Goal: Task Accomplishment & Management: Manage account settings

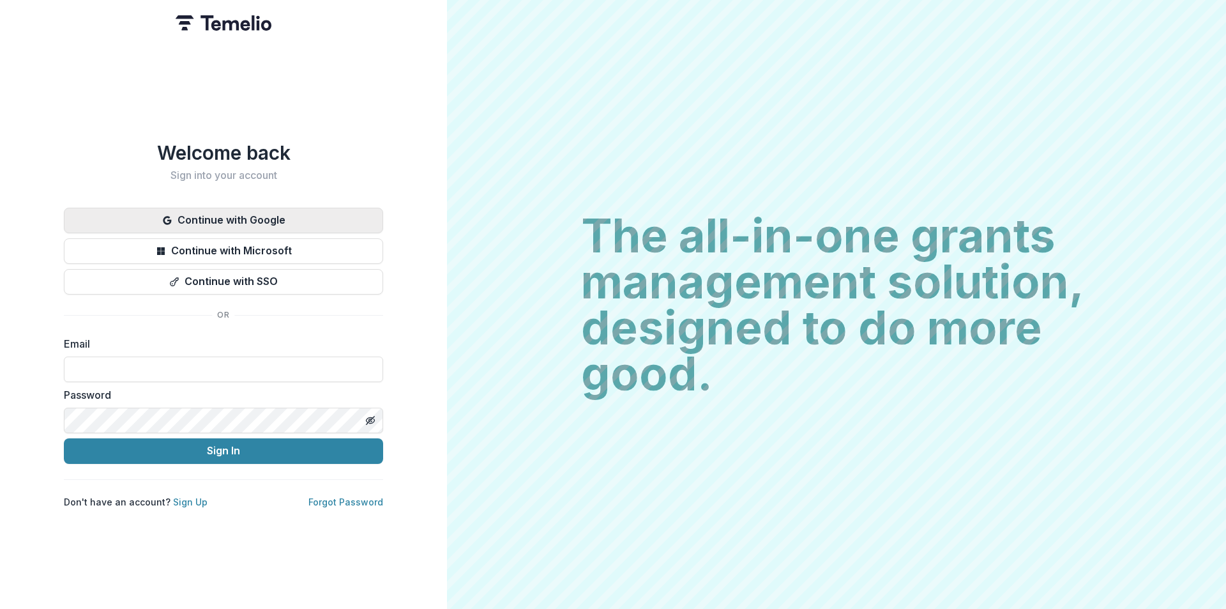
click at [190, 213] on button "Continue with Google" at bounding box center [223, 221] width 319 height 26
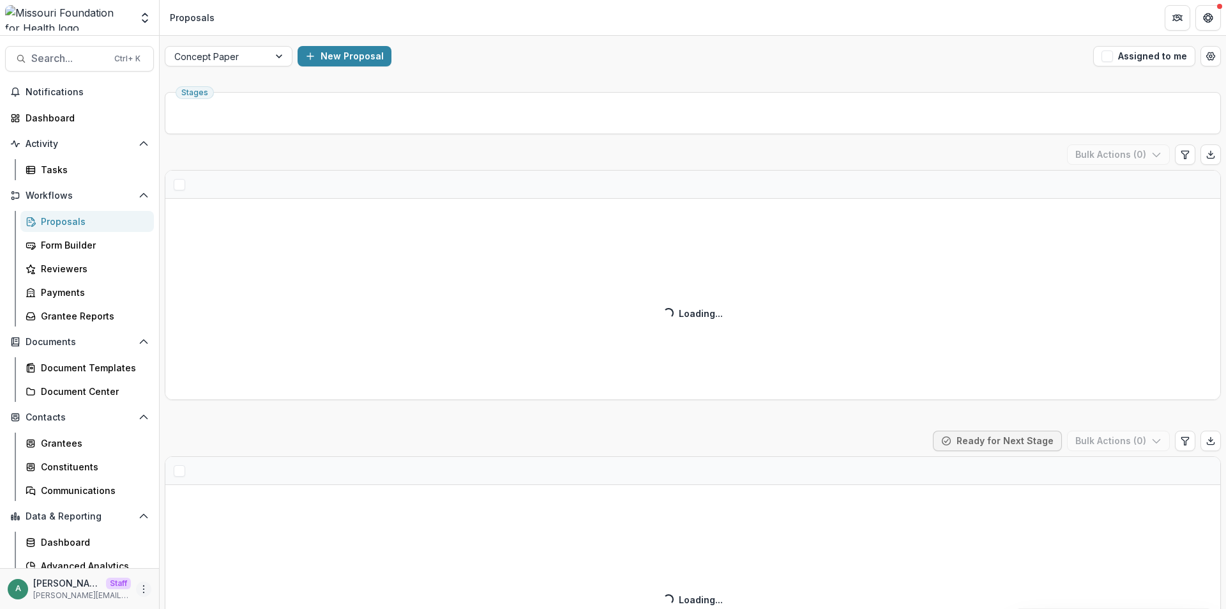
click at [139, 588] on icon "More" at bounding box center [144, 589] width 10 height 10
click at [195, 565] on link "User Settings" at bounding box center [224, 561] width 137 height 21
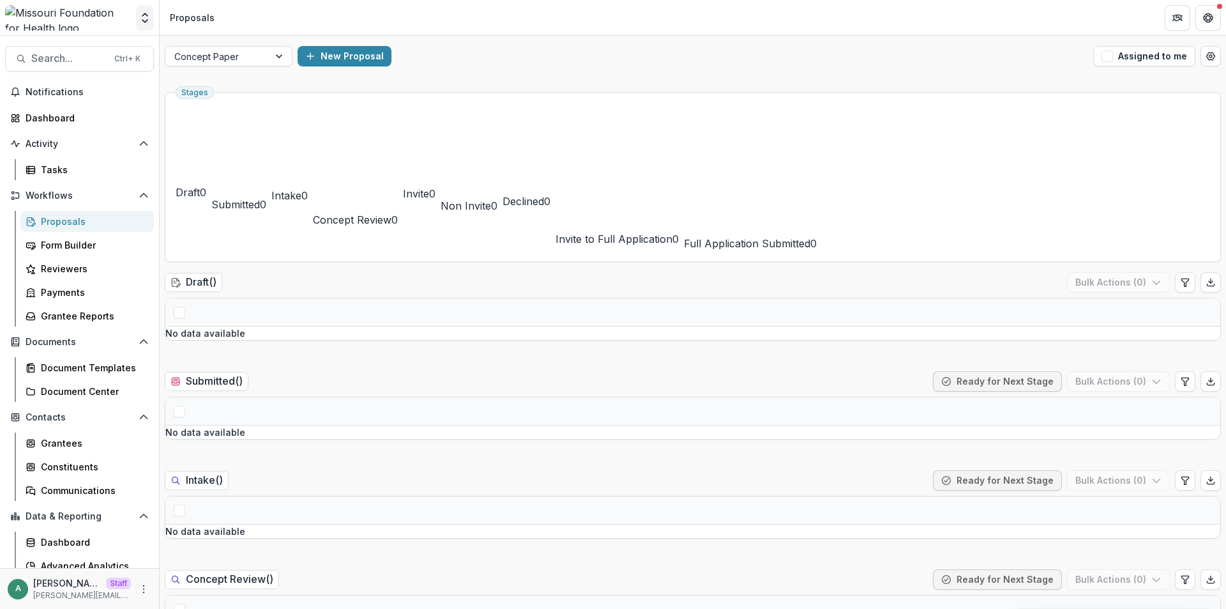
click at [146, 17] on icon "Open entity switcher" at bounding box center [145, 17] width 13 height 13
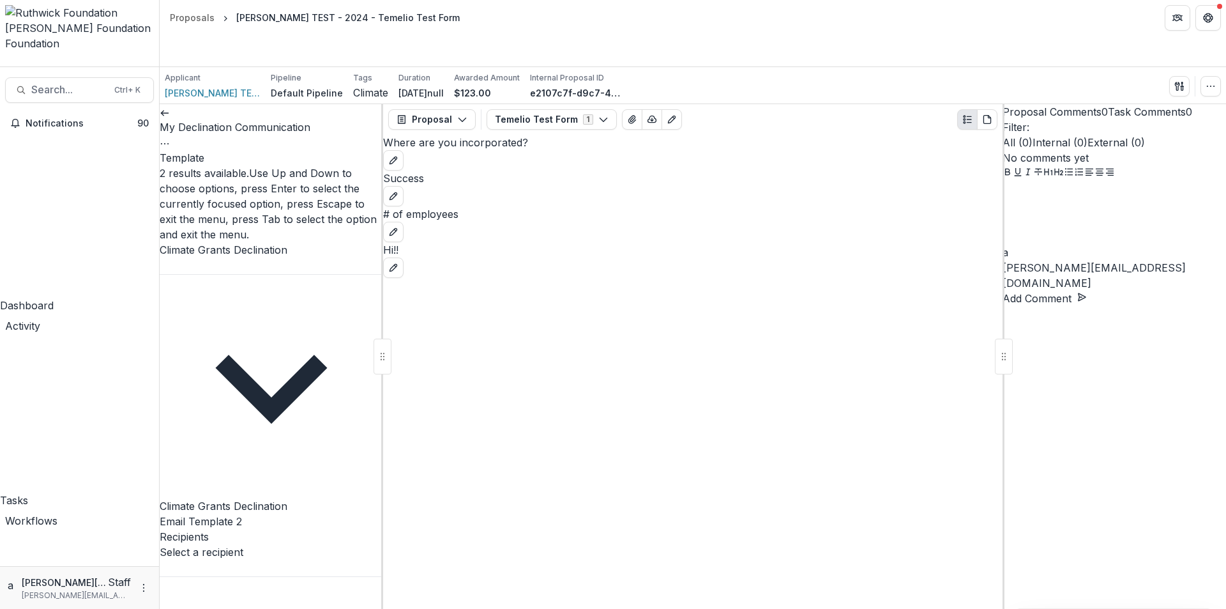
click at [273, 257] on div at bounding box center [272, 265] width 224 height 17
click at [277, 498] on div "Climate Grants Declination" at bounding box center [272, 505] width 224 height 15
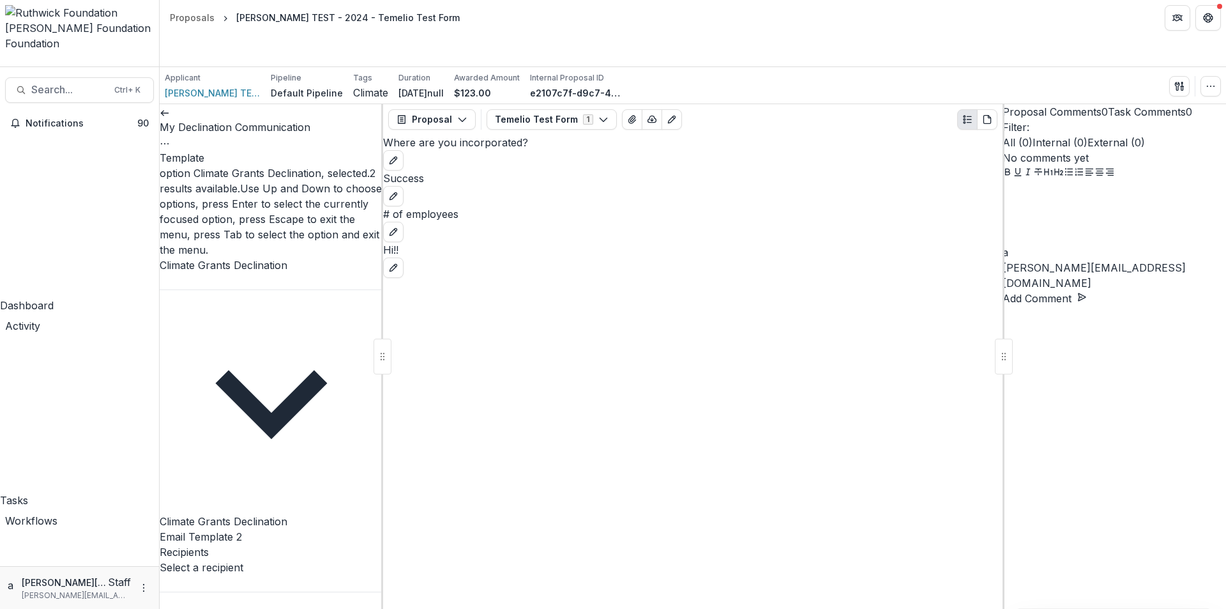
drag, startPoint x: 286, startPoint y: 146, endPoint x: 275, endPoint y: 194, distance: 49.3
click at [286, 273] on div at bounding box center [272, 281] width 224 height 17
click at [272, 529] on div "Email Template 2" at bounding box center [272, 536] width 224 height 15
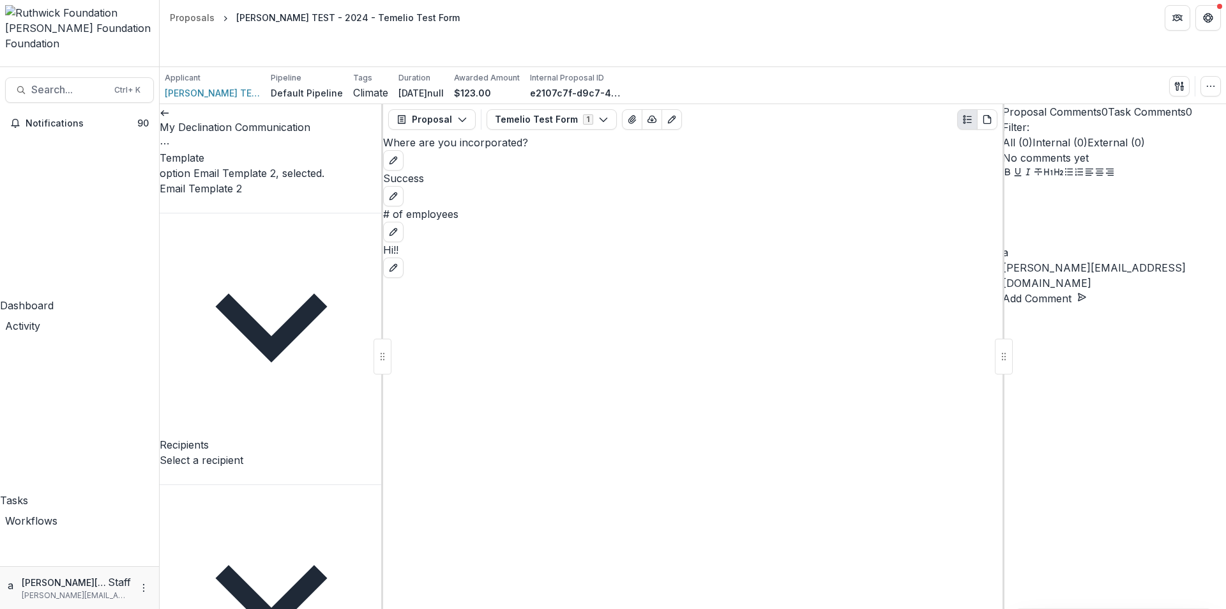
click at [285, 196] on div at bounding box center [272, 204] width 224 height 17
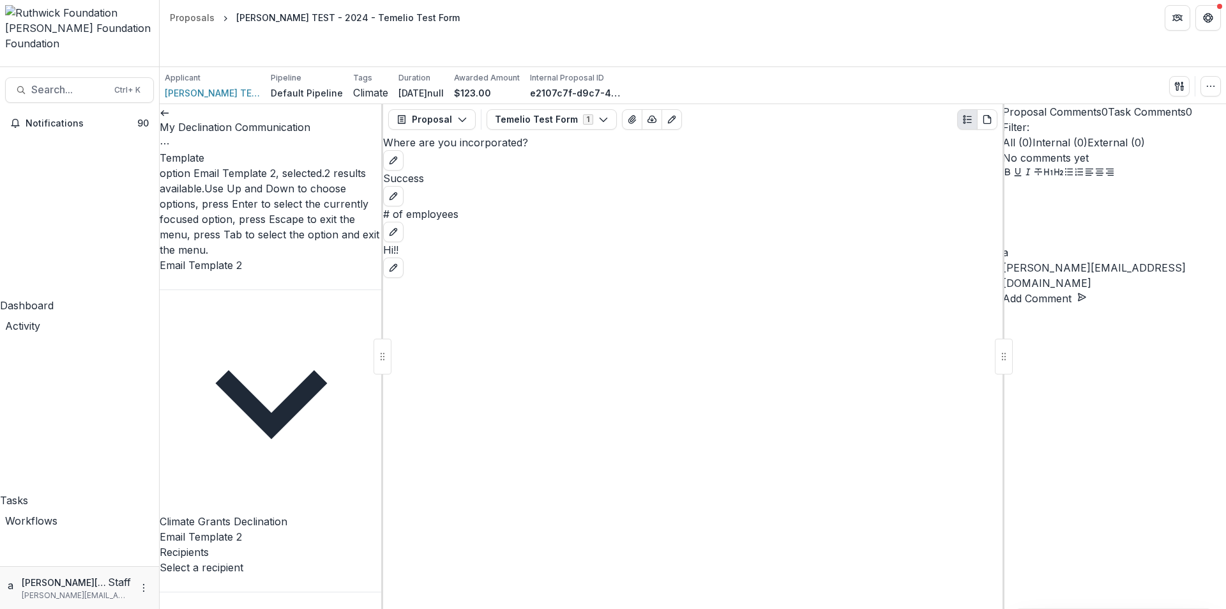
click at [264, 529] on div "Email Template 2" at bounding box center [272, 536] width 224 height 15
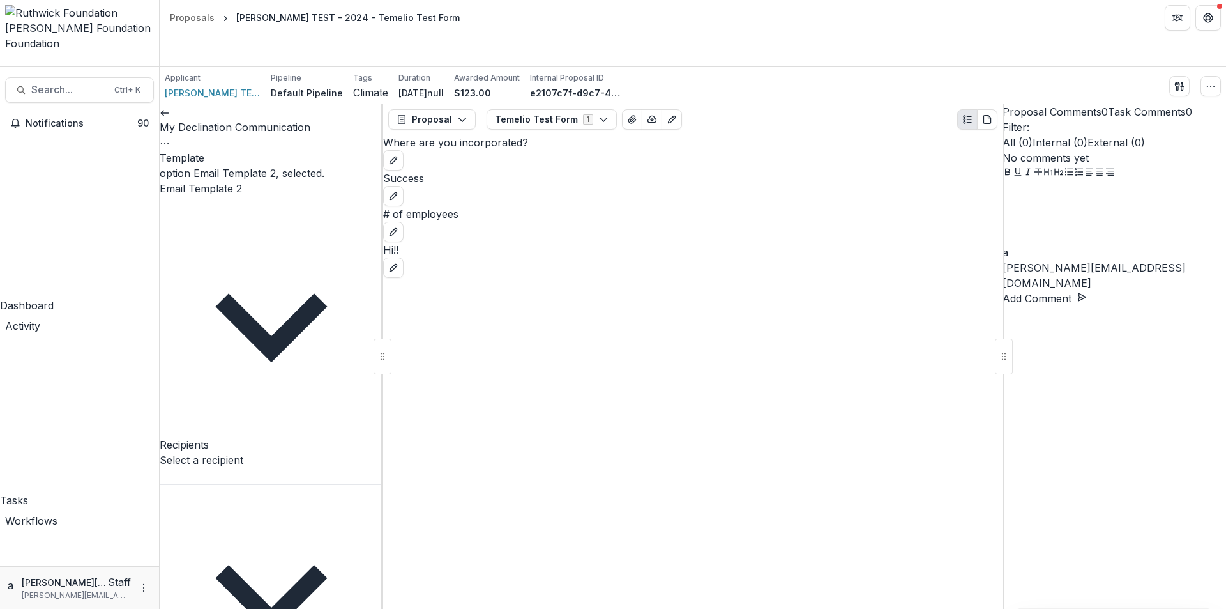
click at [278, 196] on div at bounding box center [272, 204] width 224 height 17
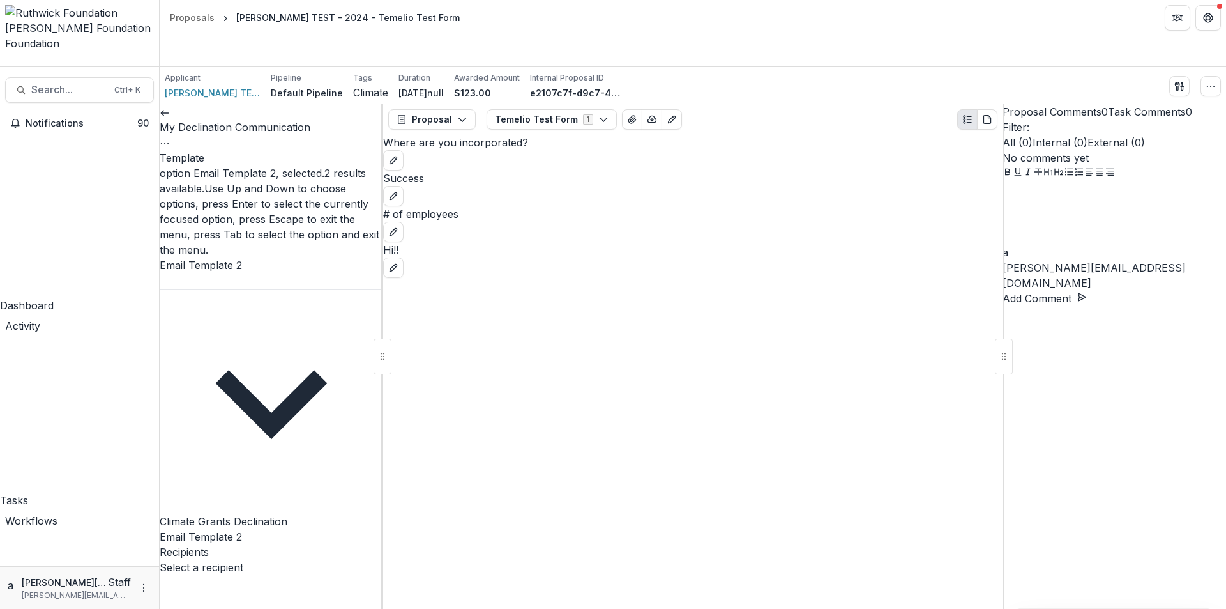
click at [272, 513] on div "Climate Grants Declination" at bounding box center [272, 520] width 224 height 15
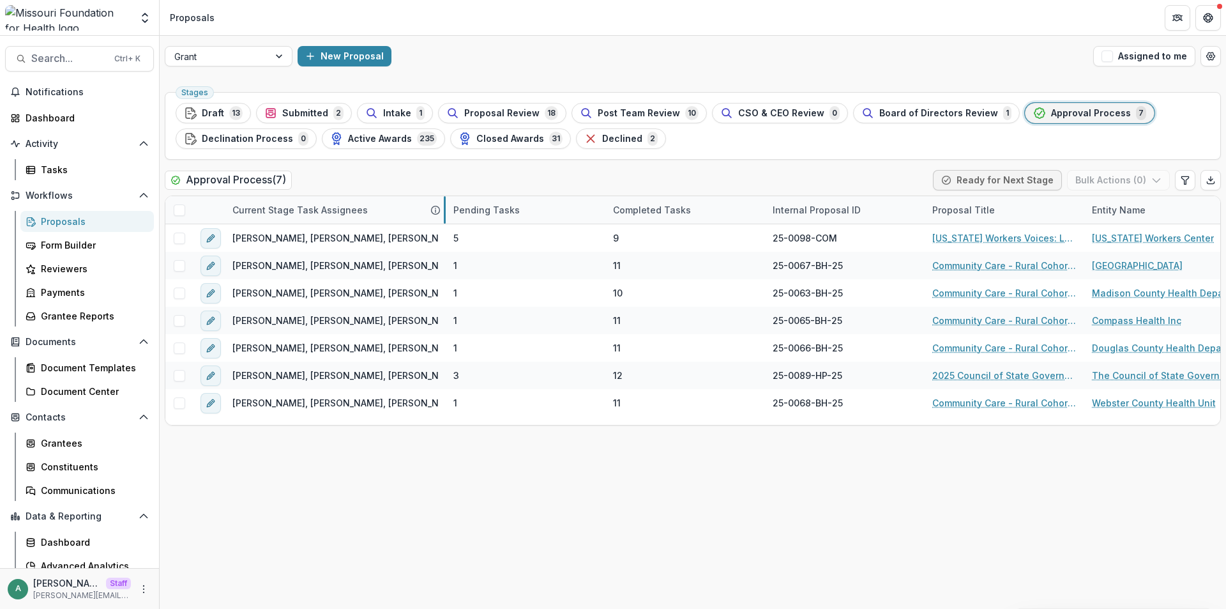
drag, startPoint x: 383, startPoint y: 211, endPoint x: 444, endPoint y: 195, distance: 63.4
click at [1184, 185] on icon "Edit table settings" at bounding box center [1185, 180] width 10 height 10
select select "******"
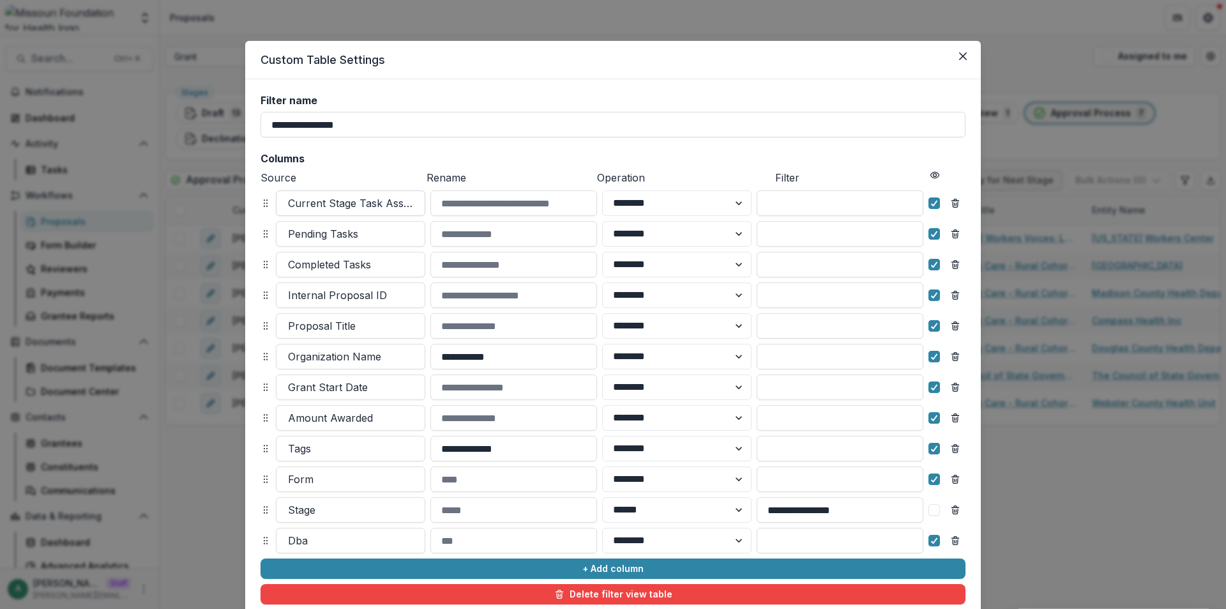
click at [399, 200] on div at bounding box center [350, 203] width 125 height 18
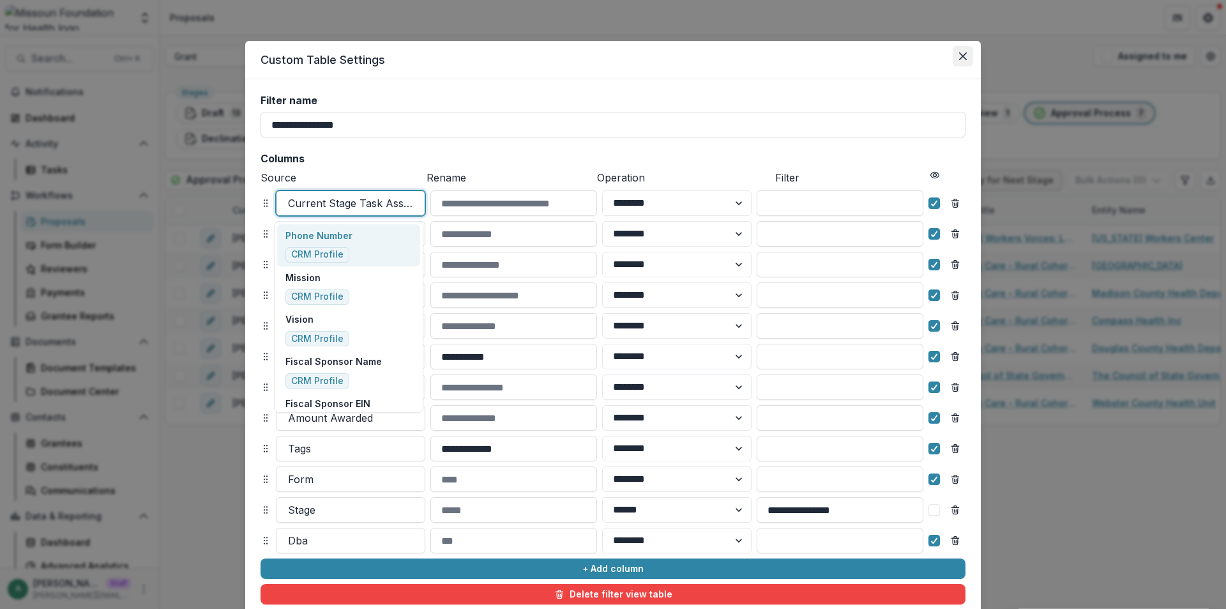
click at [965, 55] on button "Close" at bounding box center [963, 56] width 20 height 20
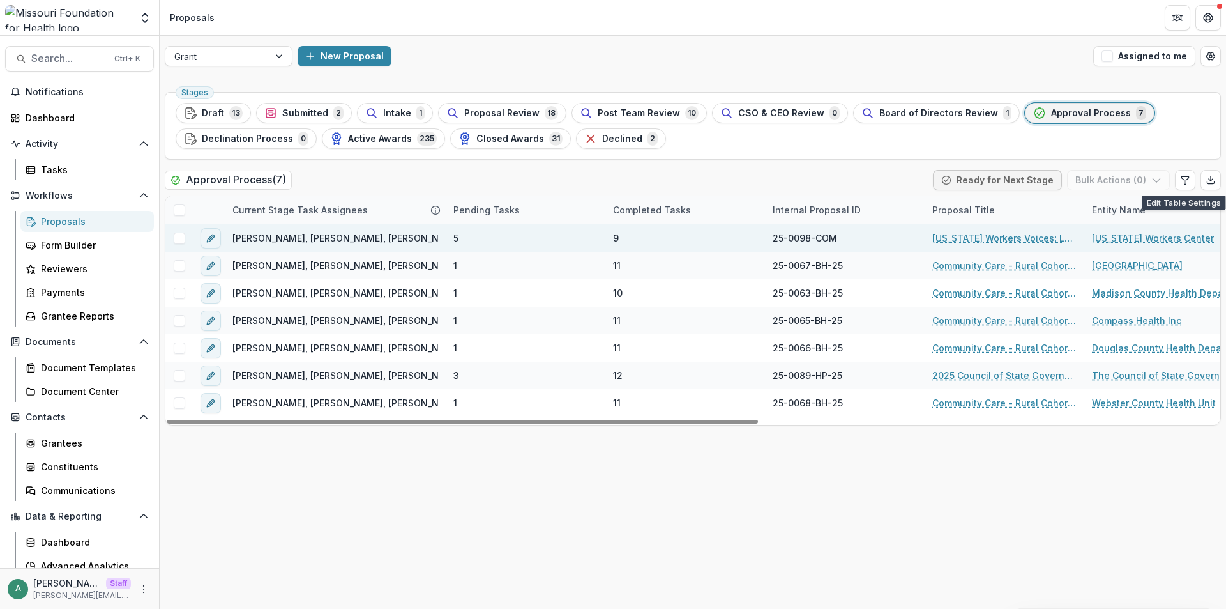
click at [332, 238] on span "Wendy Rohrbach, Jean Freeman-Crawford, Julie Russell, Molly Crisp" at bounding box center [385, 237] width 307 height 13
click at [971, 236] on link "Missouri Workers Voices: Low-Wage Worker Communications Program" at bounding box center [1004, 237] width 144 height 13
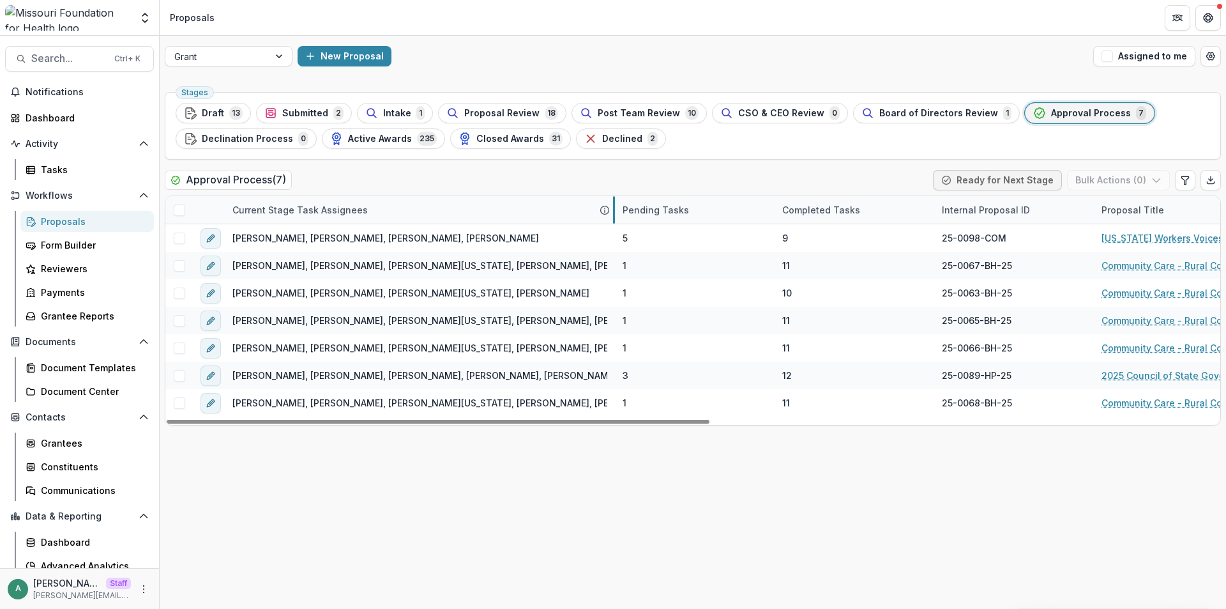
drag, startPoint x: 445, startPoint y: 211, endPoint x: 614, endPoint y: 206, distance: 169.3
drag, startPoint x: 234, startPoint y: 208, endPoint x: 432, endPoint y: 174, distance: 200.9
click at [432, 174] on div "Approval Process ( 7 ) Ready for Next Stage Bulk Actions ( 0 ) Current Stage Ta…" at bounding box center [693, 297] width 1056 height 255
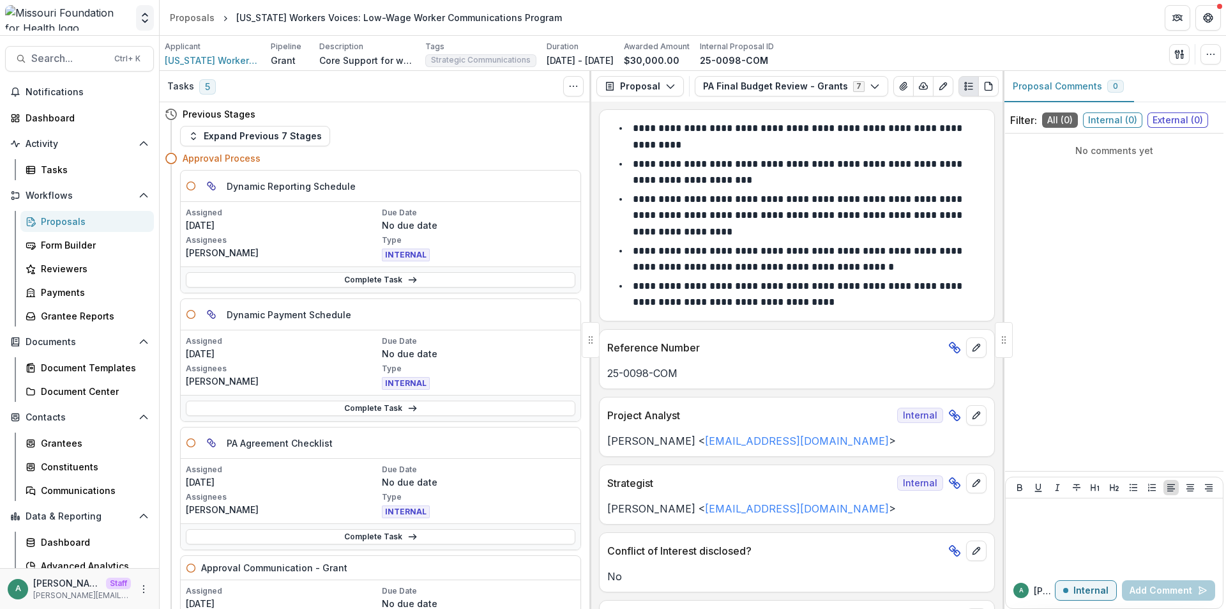
click at [146, 22] on polyline "Open entity switcher" at bounding box center [144, 21] width 5 height 3
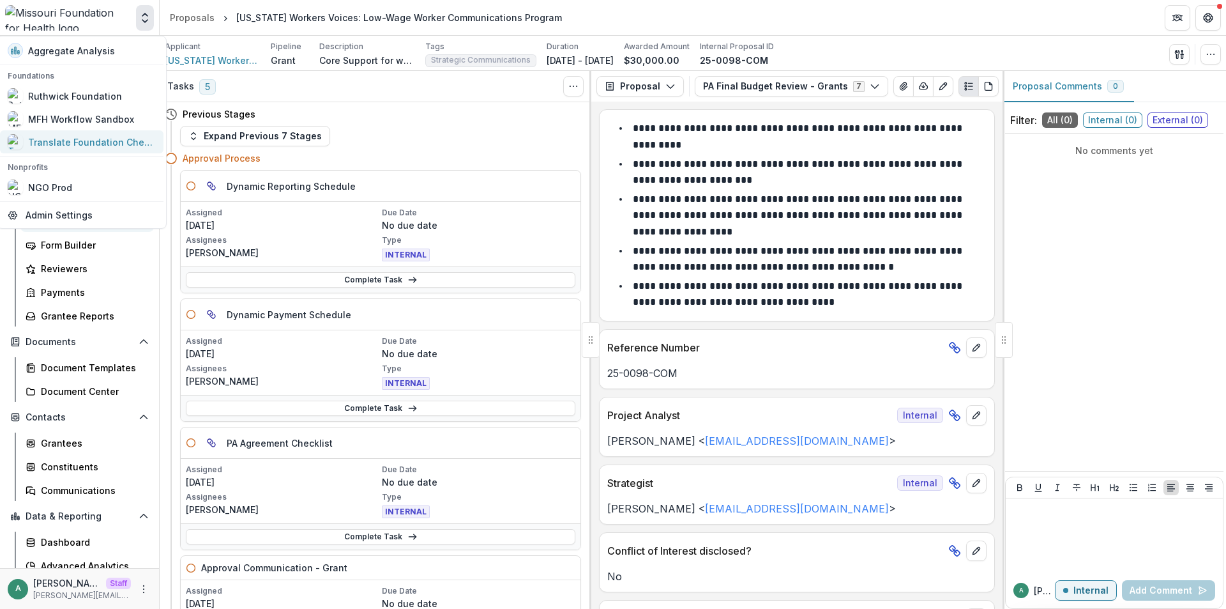
click at [86, 148] on div "Translate Foundation Checks" at bounding box center [92, 141] width 128 height 13
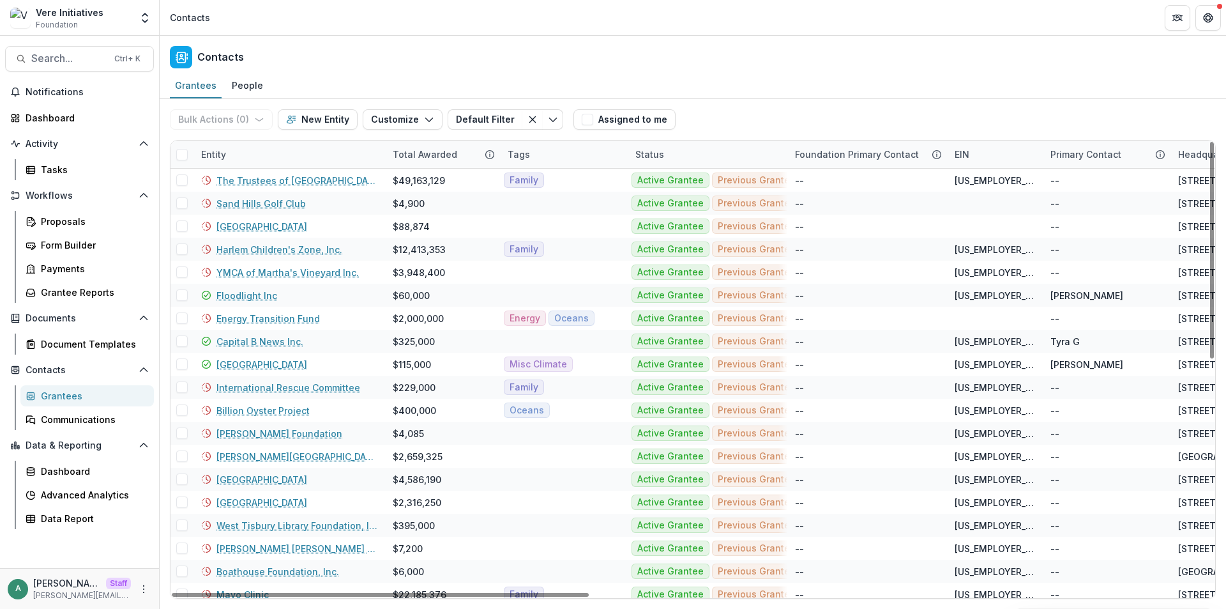
click at [1008, 149] on div "EIN" at bounding box center [995, 154] width 96 height 27
click at [1002, 176] on input at bounding box center [1026, 183] width 153 height 20
paste input "**********"
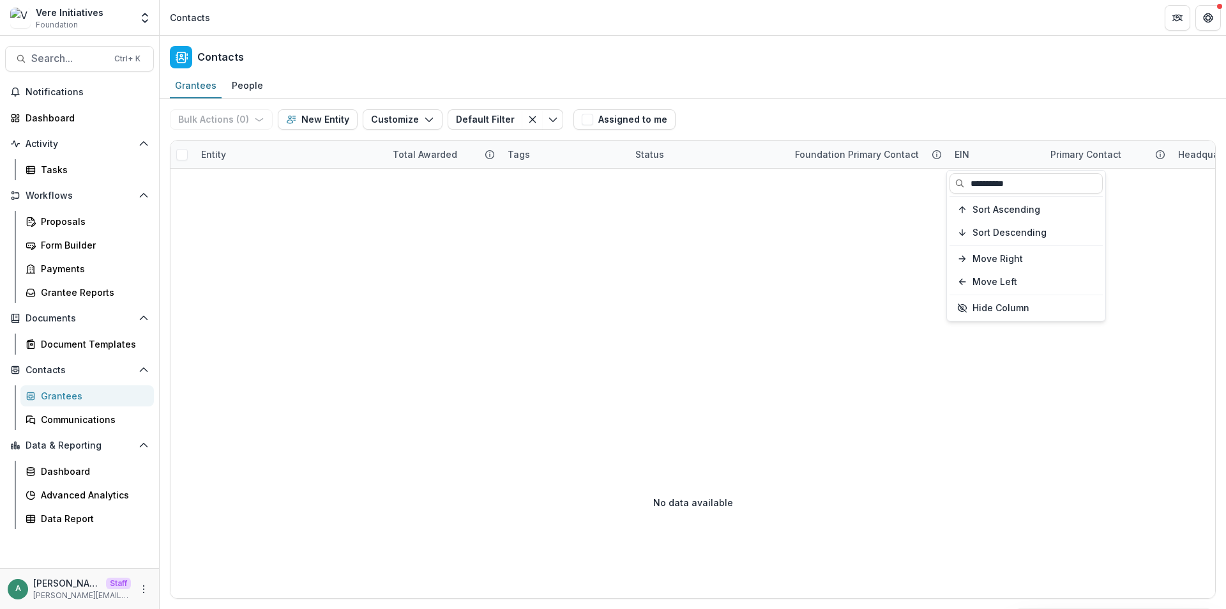
type input "**********"
click at [1003, 117] on div "Bulk Actions ( 0 ) Send Email Create Proposals Create Tasks New Entity Customiz…" at bounding box center [693, 119] width 1046 height 41
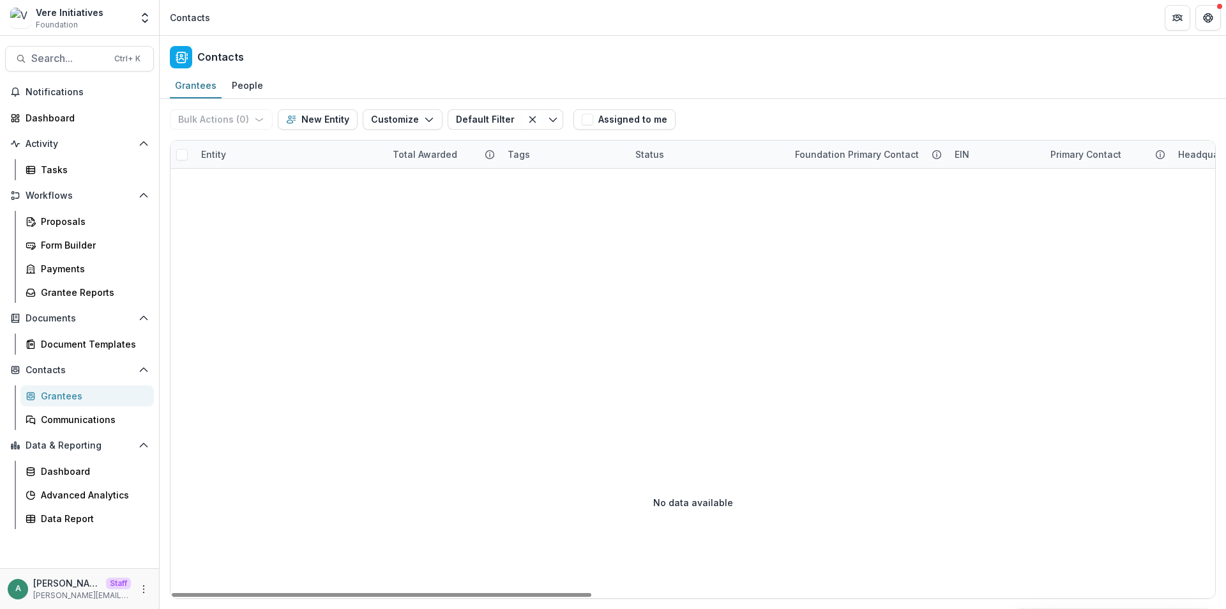
click at [1003, 158] on div "EIN" at bounding box center [995, 154] width 96 height 27
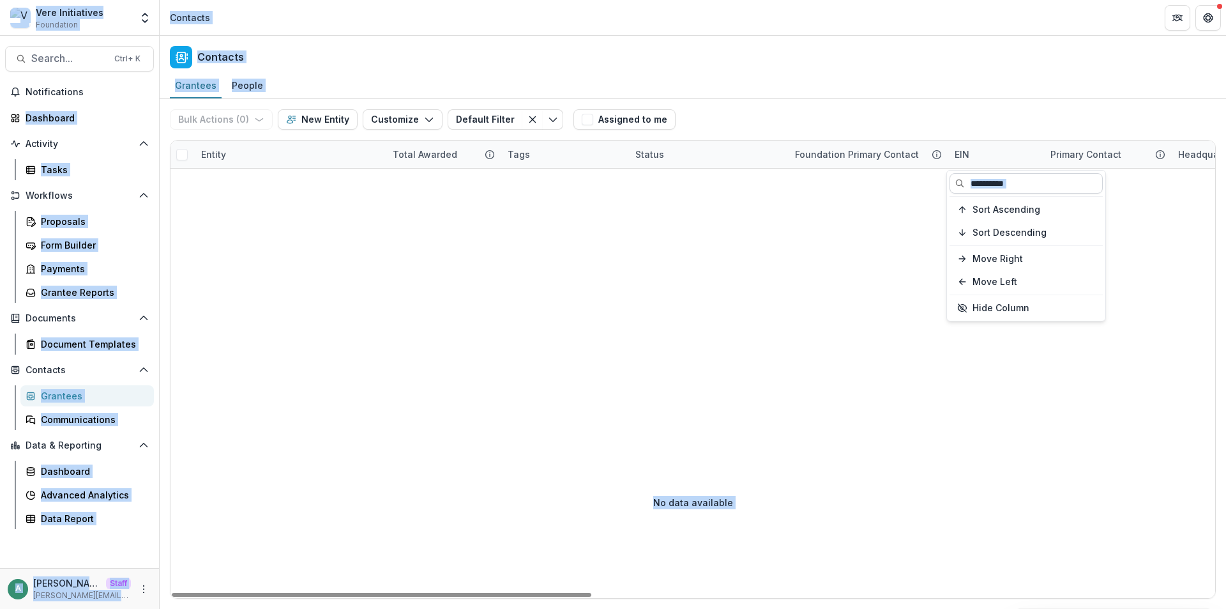
click at [1035, 184] on input "**********" at bounding box center [1026, 183] width 153 height 20
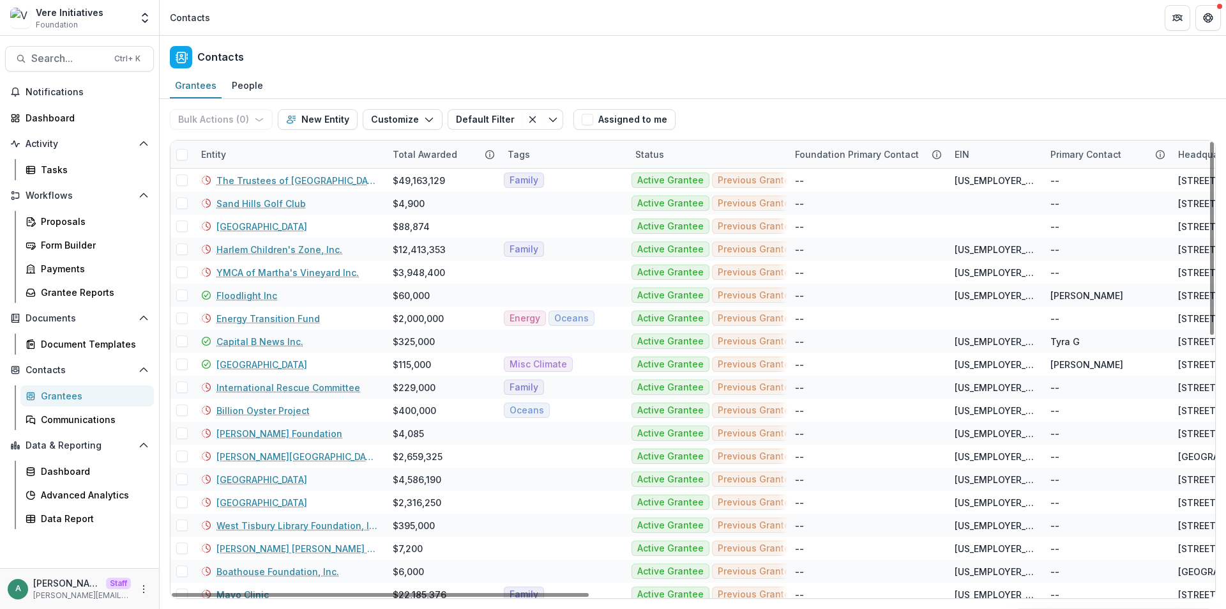
click at [1002, 113] on div "Bulk Actions ( 0 ) Send Email Create Proposals Create Tasks New Entity Customiz…" at bounding box center [693, 119] width 1046 height 41
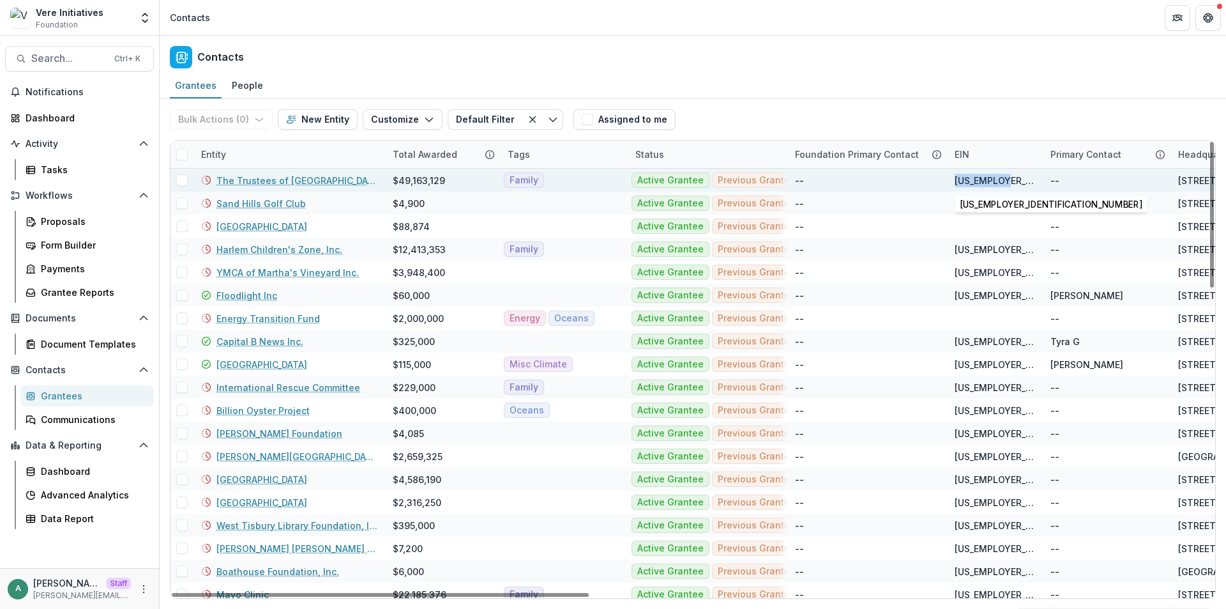
drag, startPoint x: 1017, startPoint y: 182, endPoint x: 953, endPoint y: 185, distance: 64.6
click at [953, 185] on div "13-5598093" at bounding box center [995, 180] width 96 height 23
copy div "13-5598093"
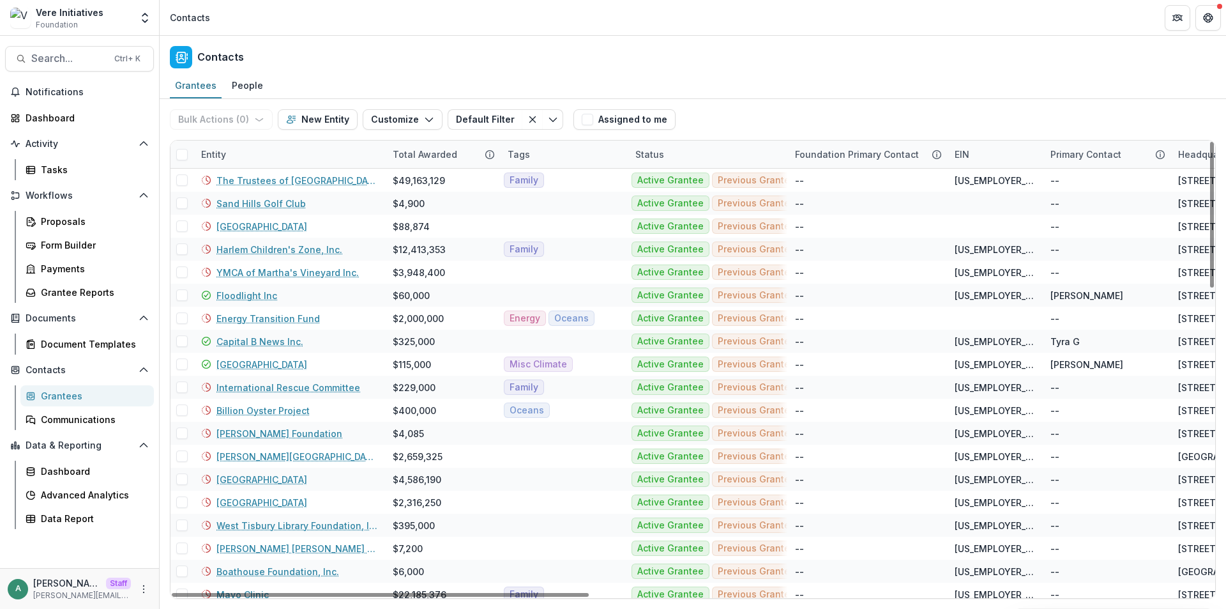
click at [982, 151] on div "EIN" at bounding box center [995, 154] width 96 height 27
click at [994, 181] on input at bounding box center [1026, 183] width 153 height 20
paste input "**********"
type input "**********"
click at [980, 183] on input at bounding box center [1026, 183] width 153 height 20
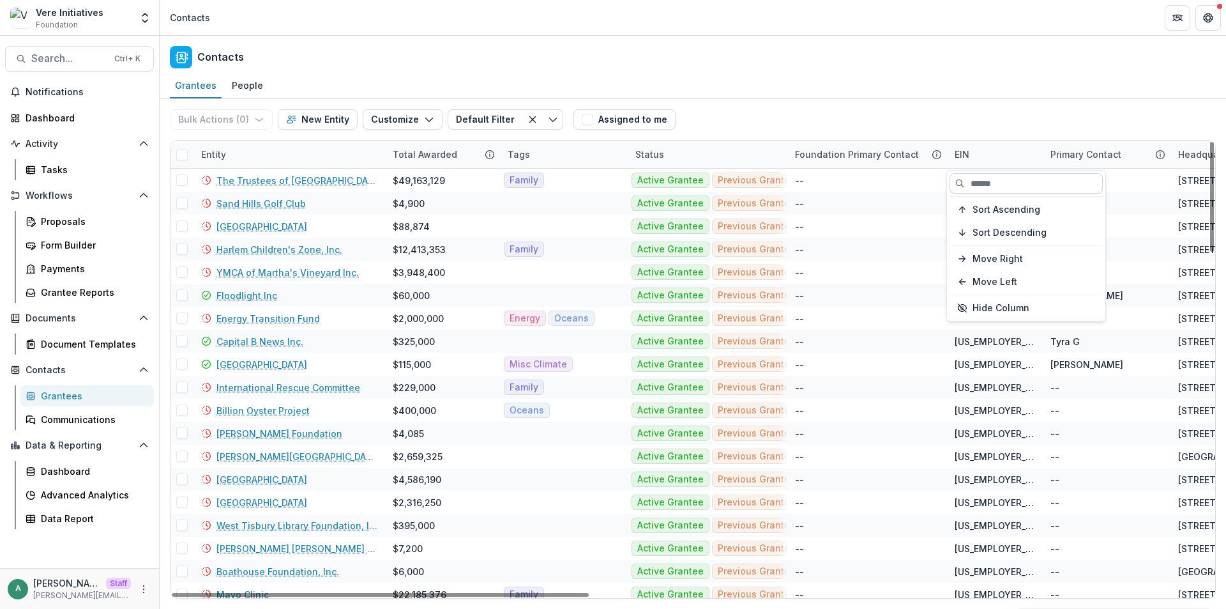
paste input "**********"
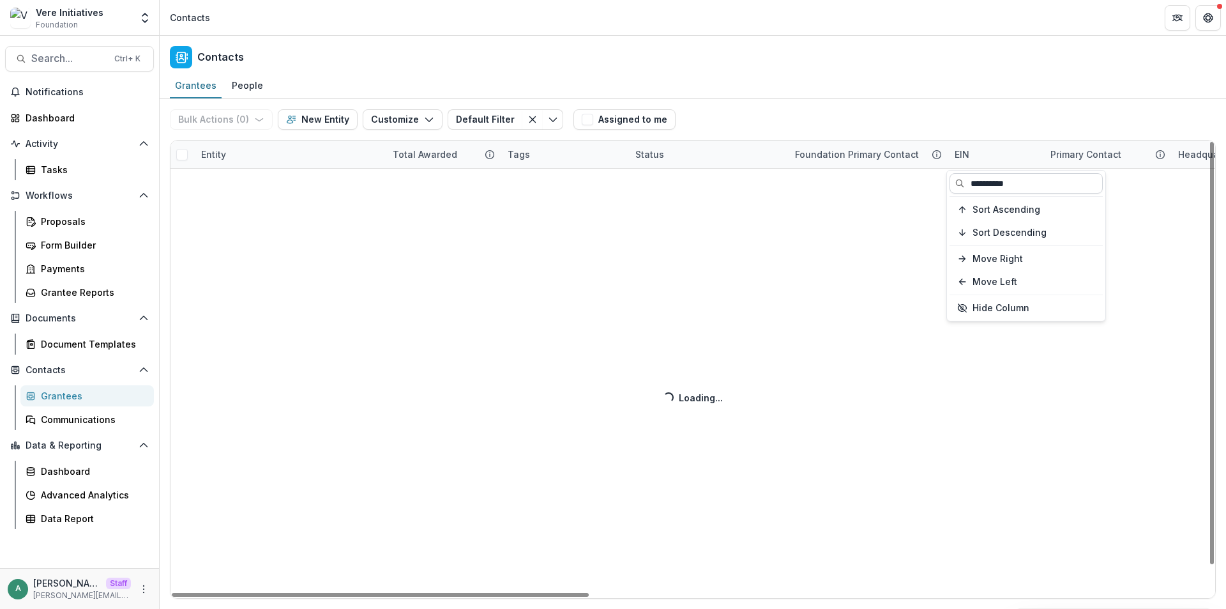
click at [985, 186] on input "**********" at bounding box center [1026, 183] width 153 height 20
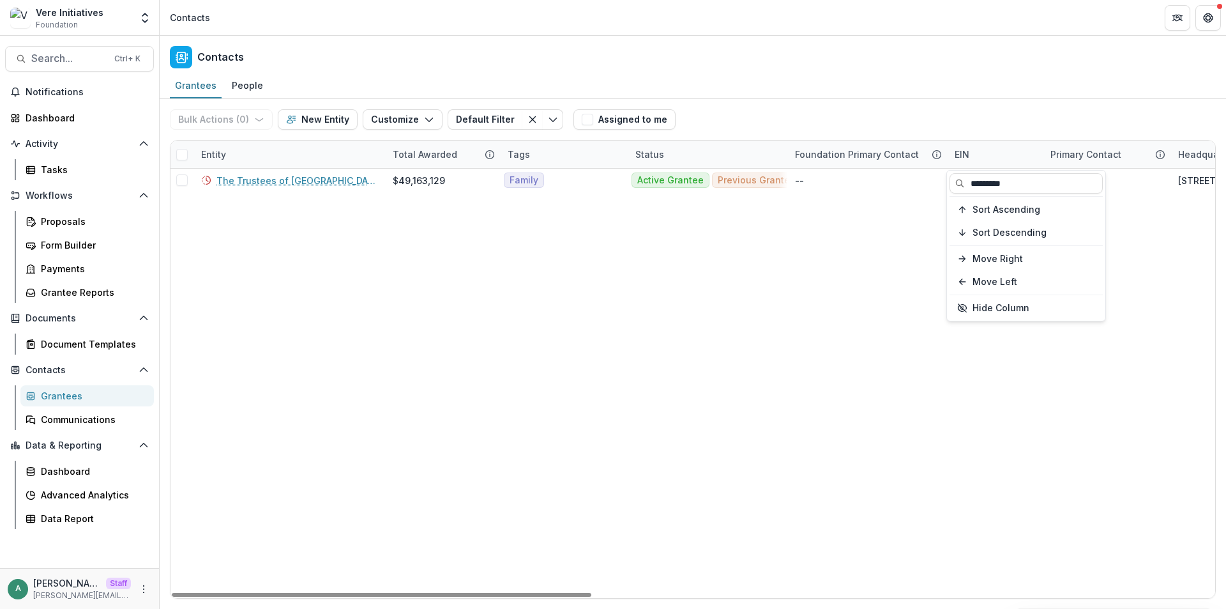
type input "*********"
click at [990, 103] on div "Bulk Actions ( 0 ) Send Email Create Proposals Create Tasks New Entity Customiz…" at bounding box center [693, 119] width 1046 height 41
click at [985, 156] on div "EIN" at bounding box center [995, 154] width 96 height 27
click at [1000, 182] on input "*********" at bounding box center [1026, 183] width 153 height 20
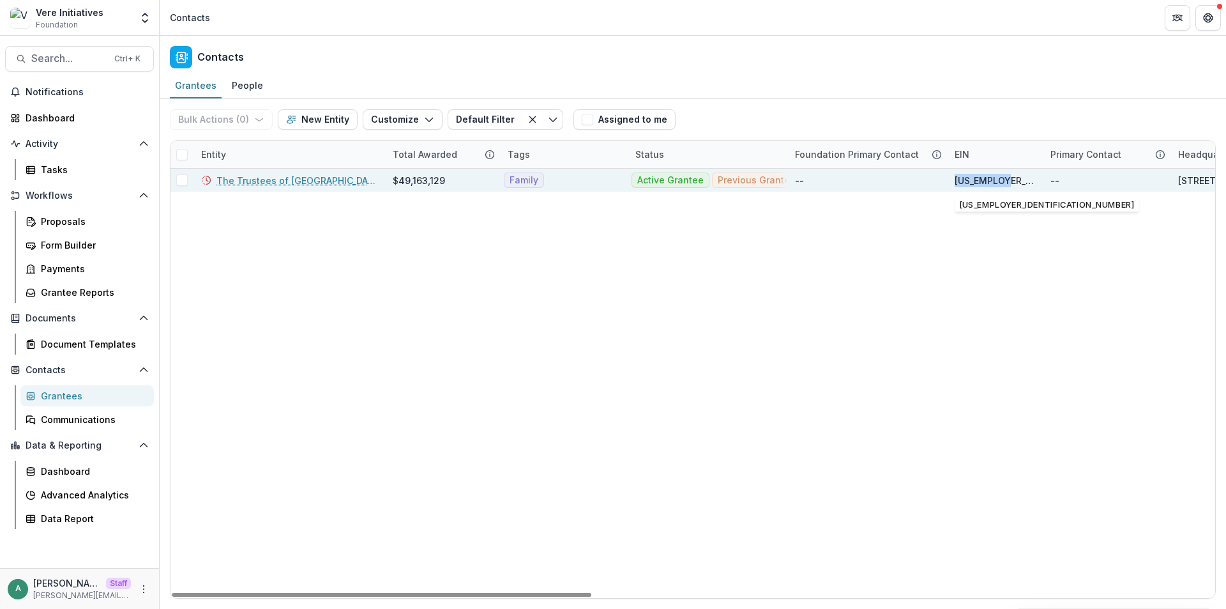
drag, startPoint x: 1001, startPoint y: 181, endPoint x: 953, endPoint y: 181, distance: 47.9
click at [953, 181] on div "13-5598093" at bounding box center [995, 180] width 96 height 23
copy div "13-5598093"
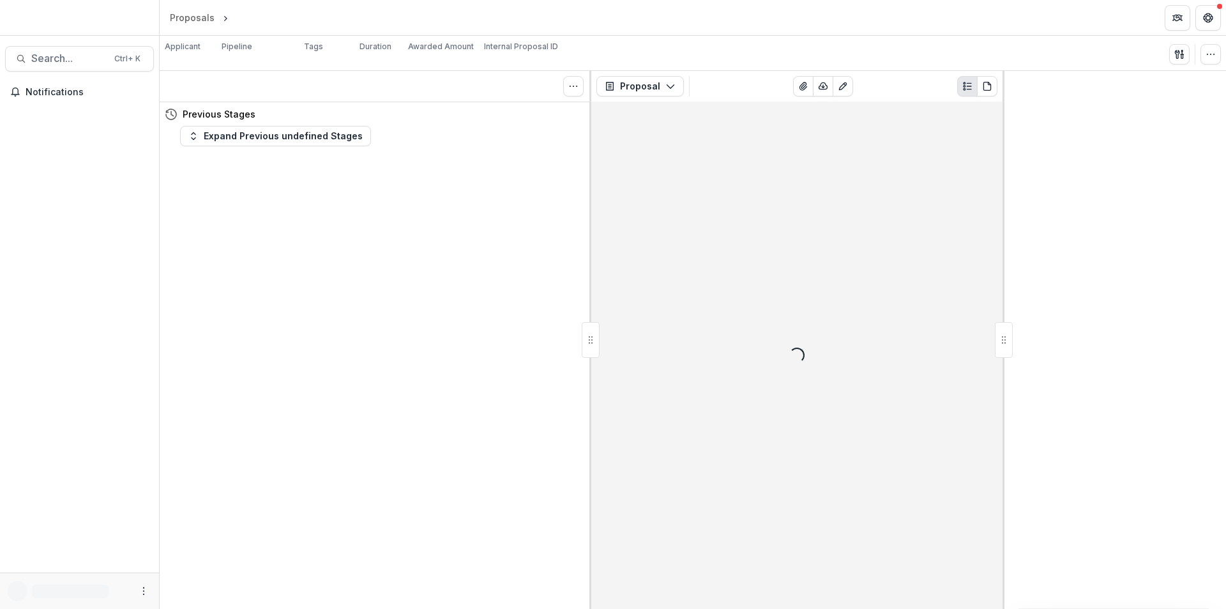
click at [798, 544] on div "Loading..." at bounding box center [796, 355] width 411 height 507
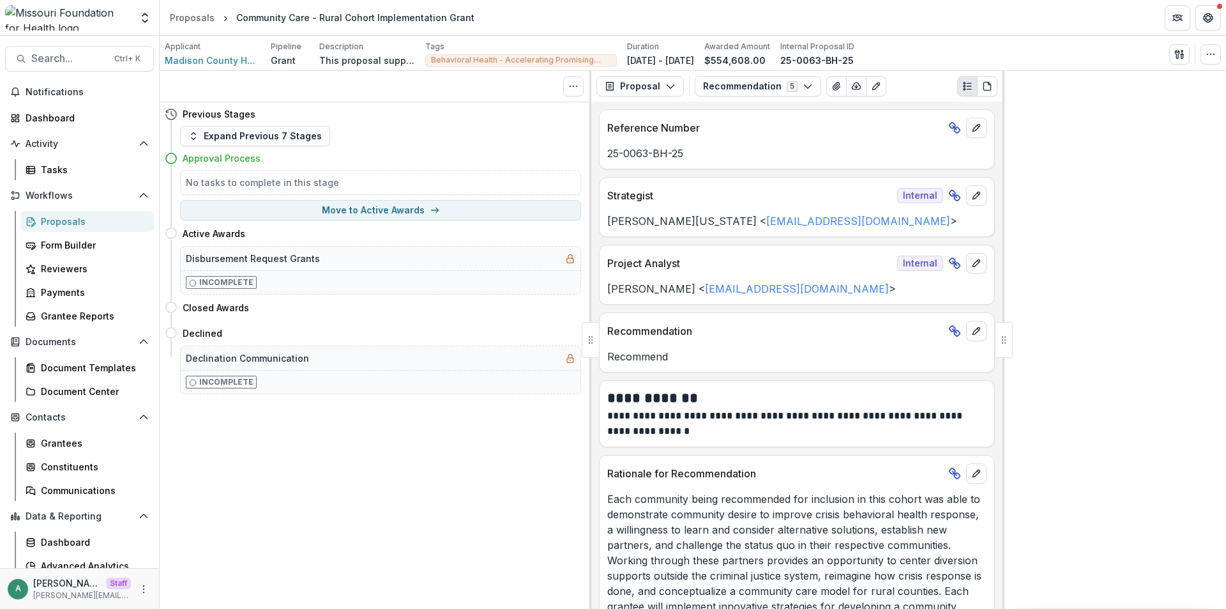
click at [330, 441] on div "Tasks 0 Show Cancelled Tasks Previous Stages Expand Previous 7 Stages Approval …" at bounding box center [376, 340] width 432 height 538
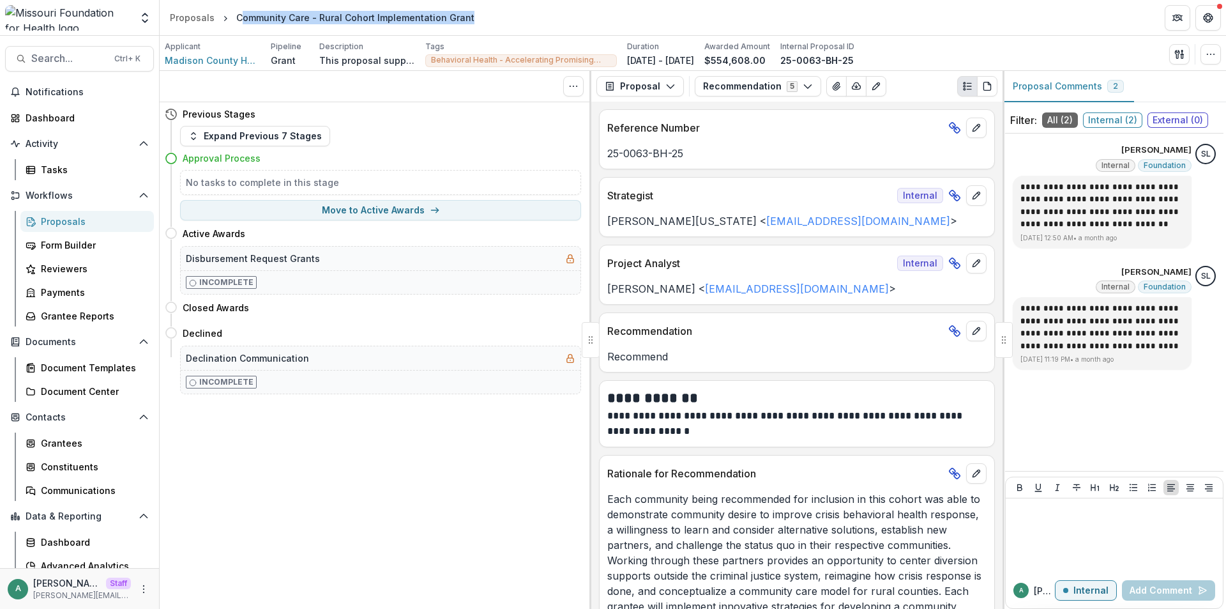
drag, startPoint x: 472, startPoint y: 17, endPoint x: 238, endPoint y: 13, distance: 234.4
click at [238, 13] on header "Proposals Community Care - Rural Cohort Implementation Grant" at bounding box center [693, 17] width 1067 height 35
copy div "ommunity Care - Rural Cohort Implementation Grant"
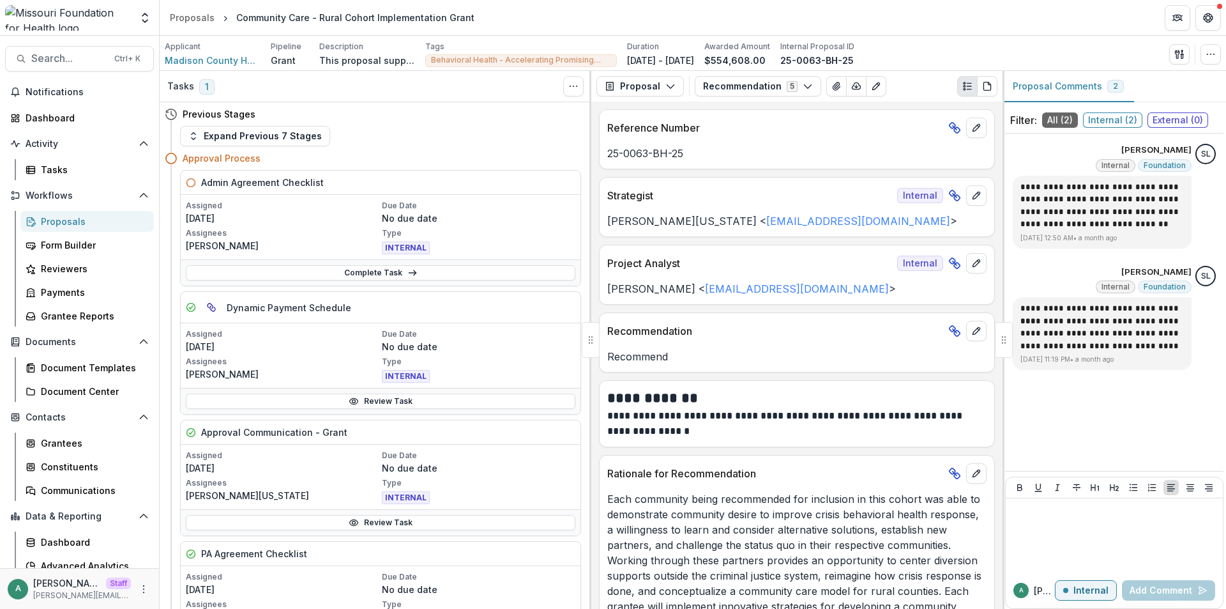
click at [597, 538] on div "**********" at bounding box center [796, 355] width 411 height 507
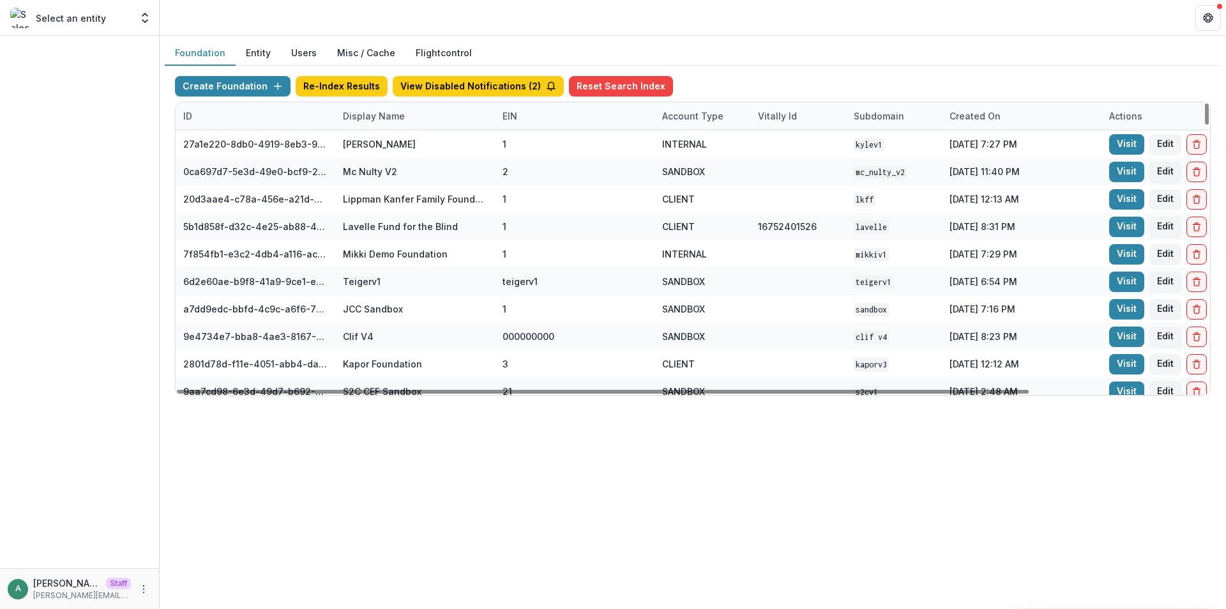
click at [376, 109] on div "Display Name" at bounding box center [415, 115] width 160 height 27
click at [380, 136] on input at bounding box center [414, 145] width 153 height 20
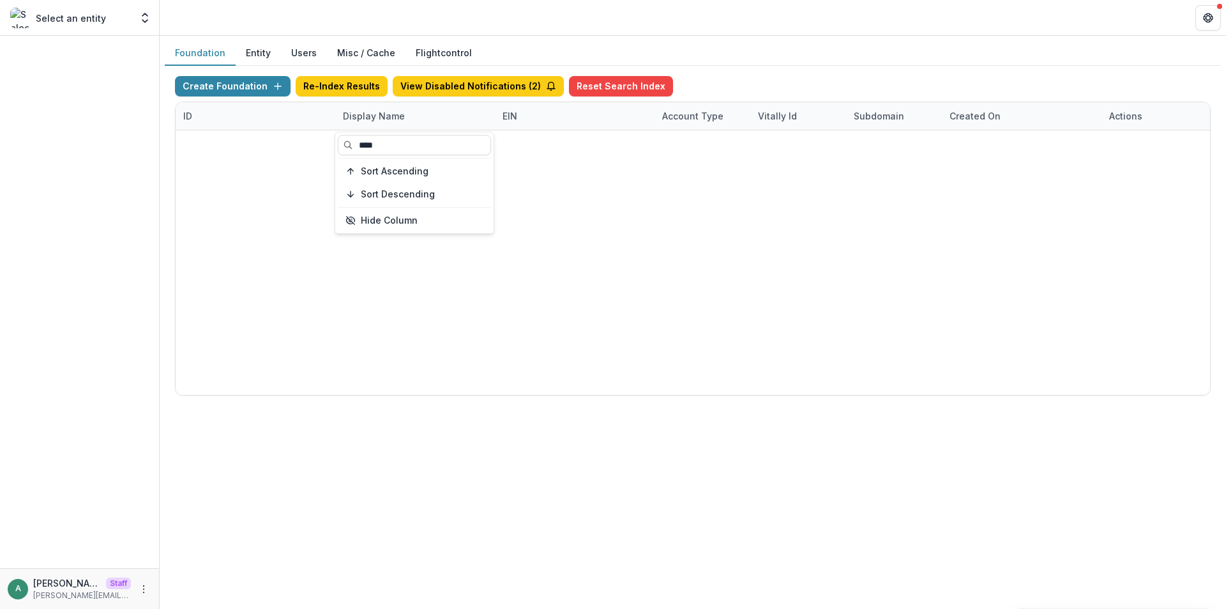
type input "****"
click at [489, 130] on div "6ce93150-6194-4ec0-8711-10eea11397ba Yayasan Hasanah Foundation v1 000000000 SA…" at bounding box center [693, 130] width 1035 height 0
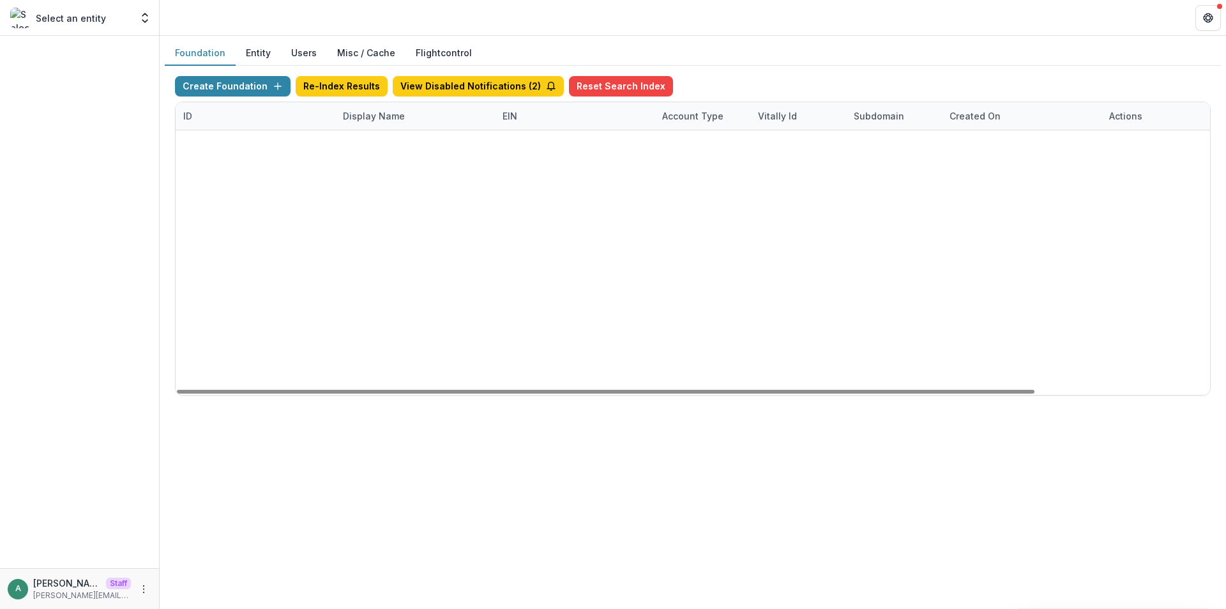
click at [1129, 199] on link "Visit" at bounding box center [1126, 199] width 35 height 20
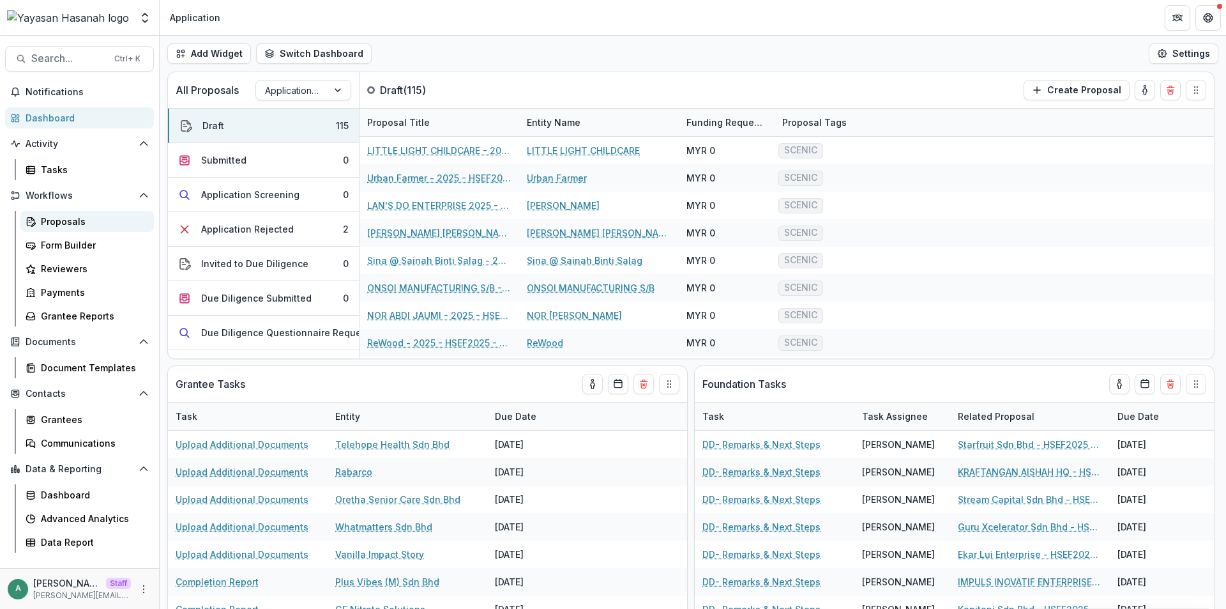
click at [77, 220] on div "Proposals" at bounding box center [92, 221] width 103 height 13
click at [141, 591] on icon "More" at bounding box center [144, 589] width 10 height 10
click at [220, 565] on link "User Settings" at bounding box center [228, 561] width 137 height 21
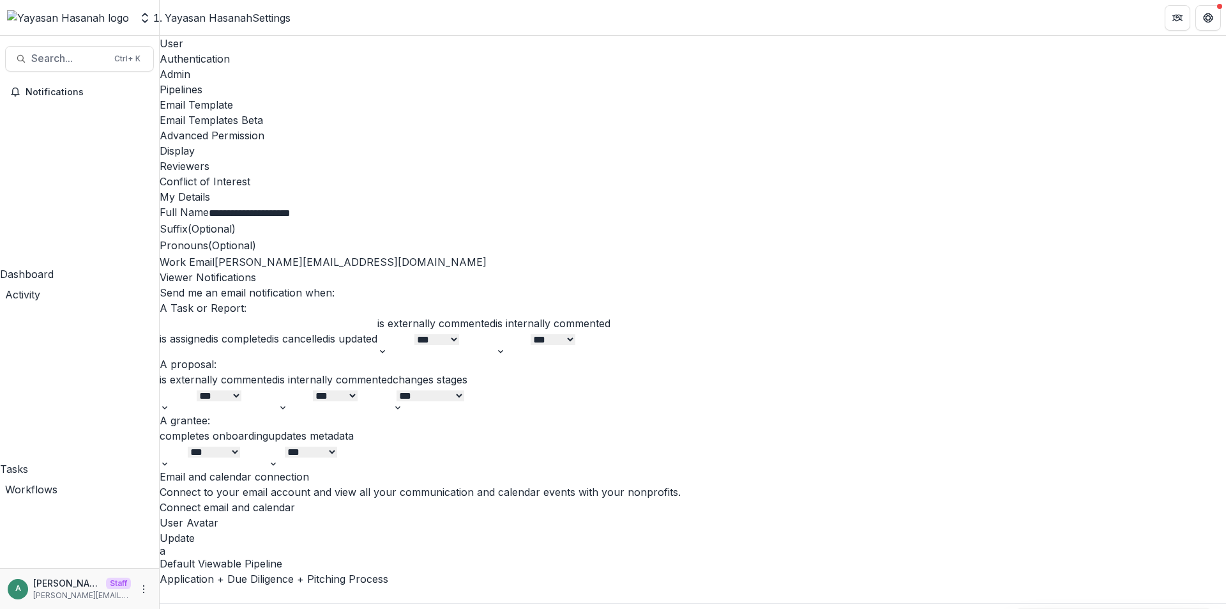
click at [595, 128] on div "Advanced Permission" at bounding box center [693, 135] width 1067 height 15
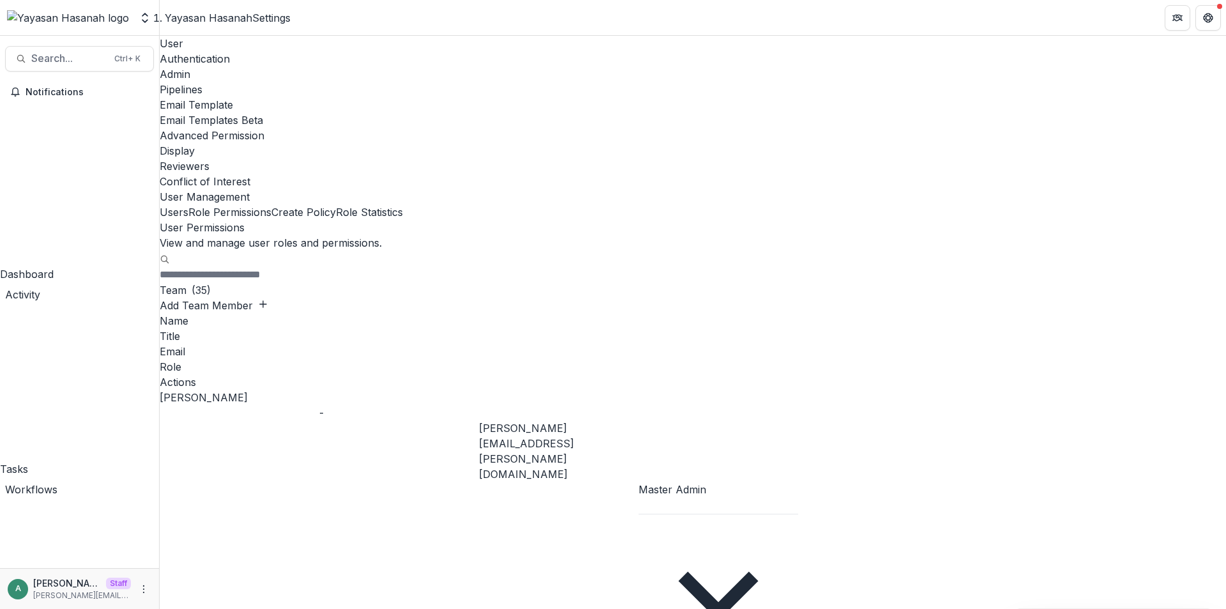
click at [271, 204] on button "Role Permissions" at bounding box center [229, 211] width 83 height 15
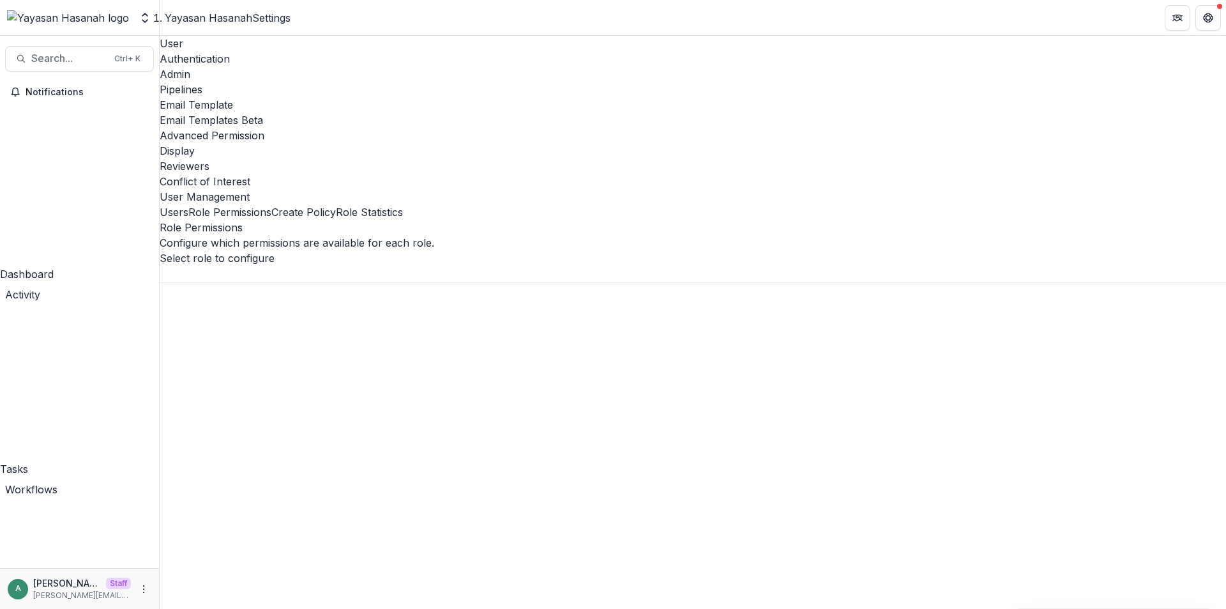
click at [324, 266] on div at bounding box center [693, 274] width 1067 height 17
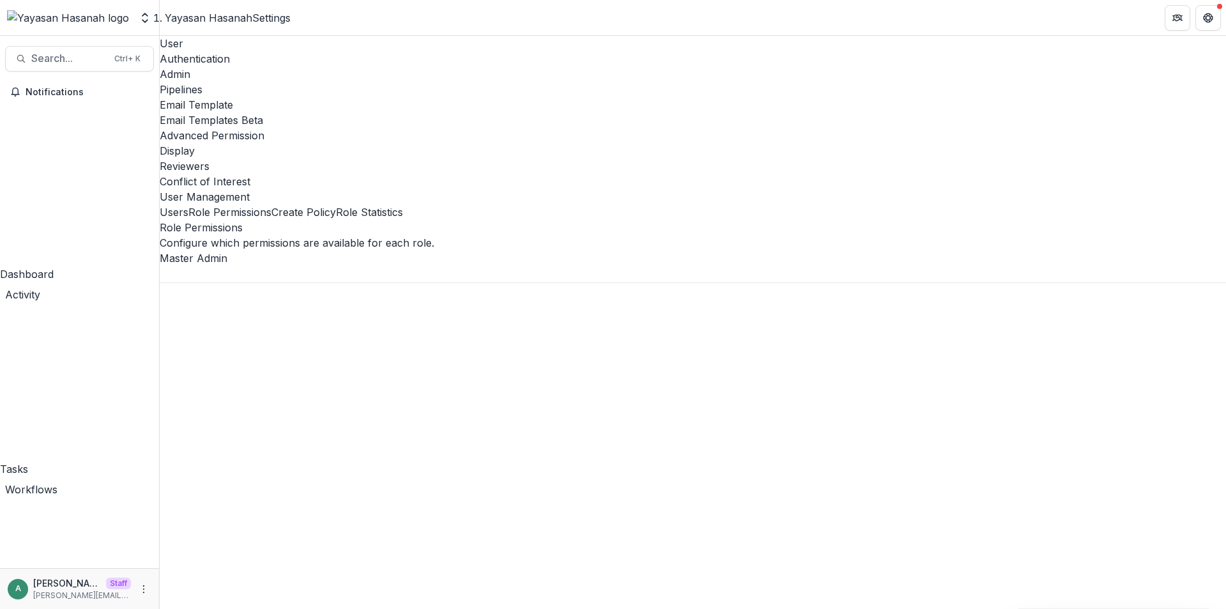
scroll to position [0, 0]
type input "*****"
click at [296, 66] on div "Admin" at bounding box center [693, 73] width 1067 height 15
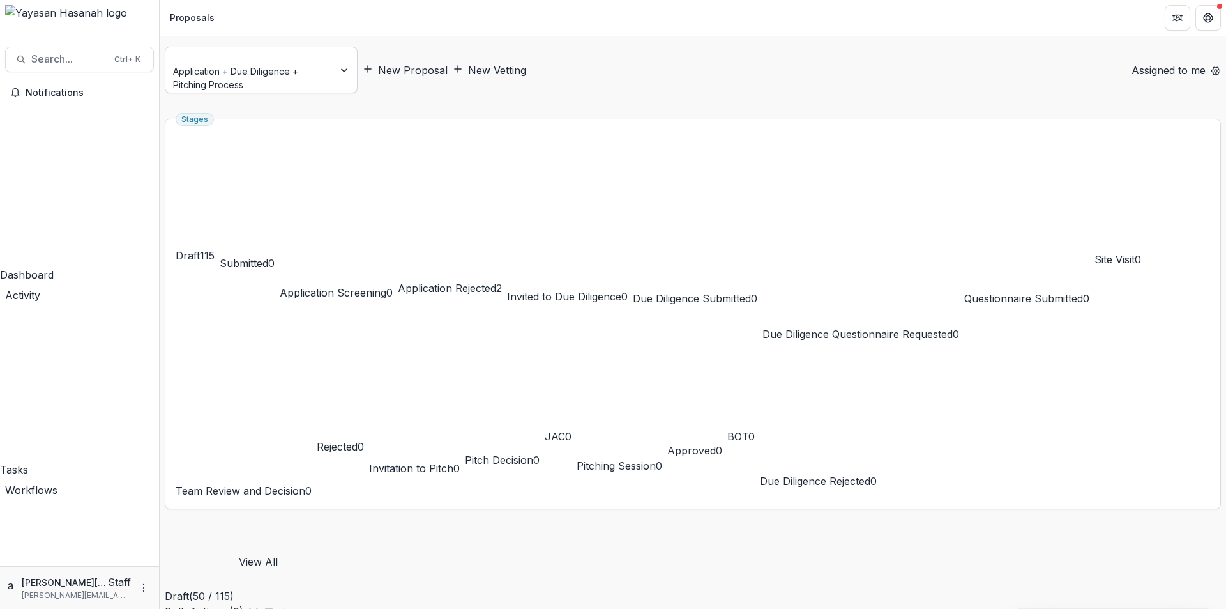
click at [286, 60] on div at bounding box center [249, 57] width 151 height 16
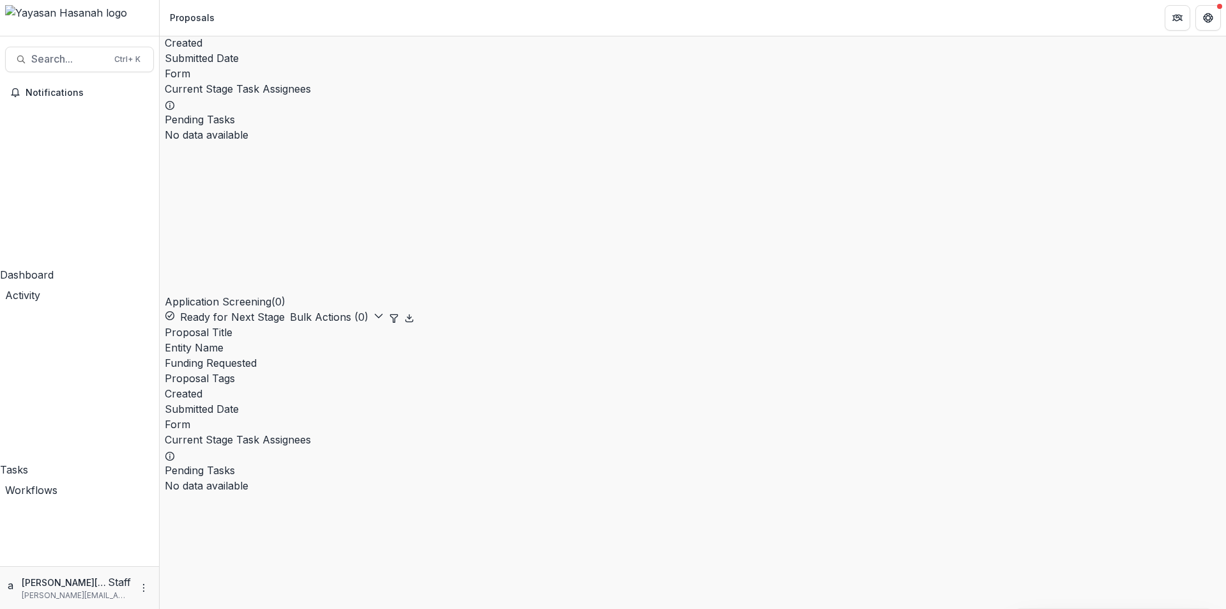
scroll to position [376, 0]
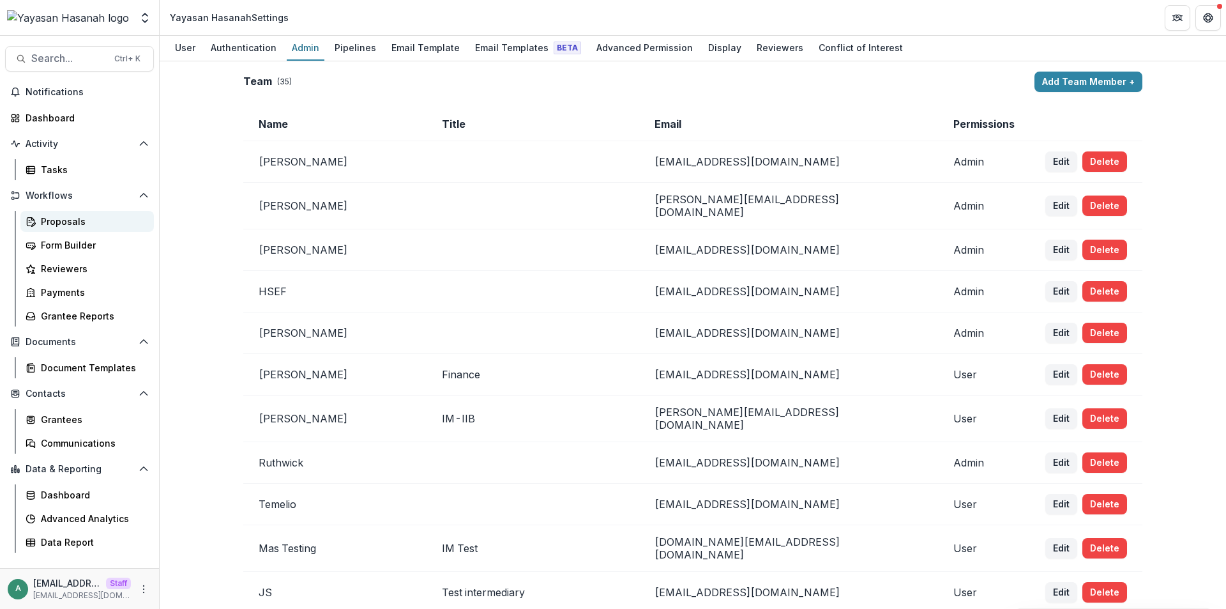
click at [77, 220] on div "Proposals" at bounding box center [92, 221] width 103 height 13
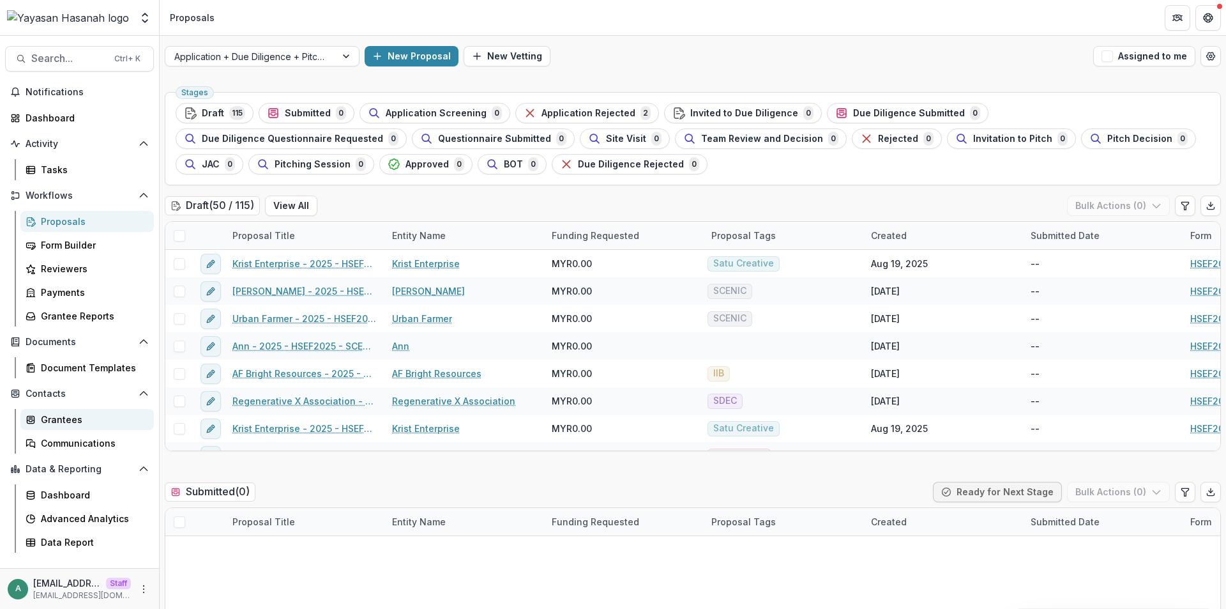
click at [96, 411] on link "Grantees" at bounding box center [86, 419] width 133 height 21
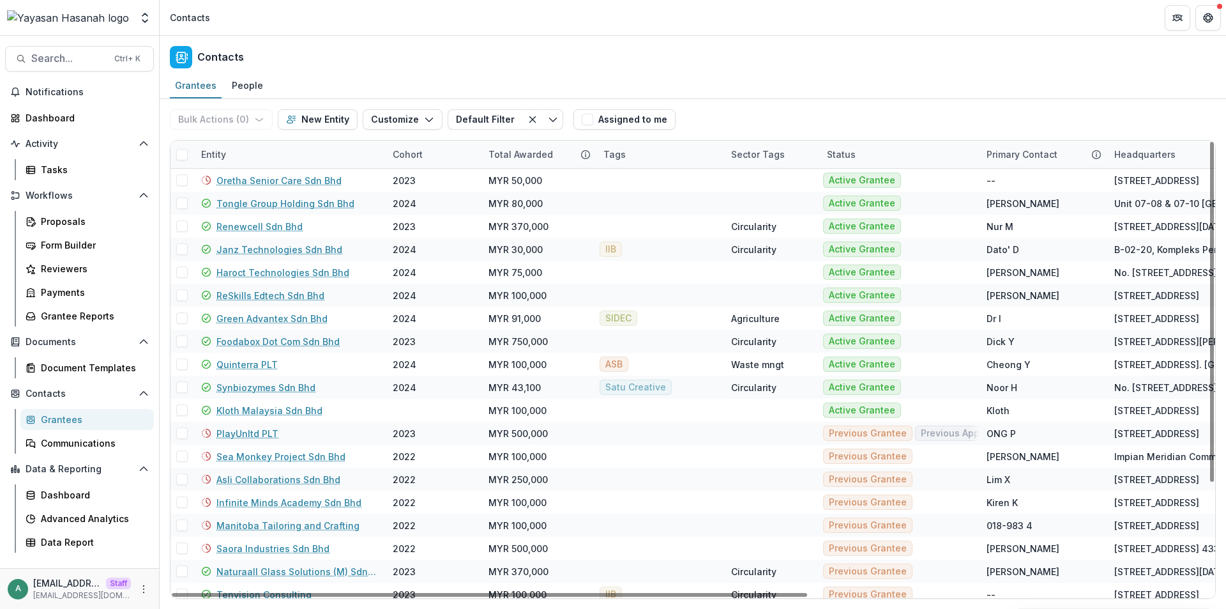
click at [251, 156] on div "Entity" at bounding box center [290, 154] width 192 height 27
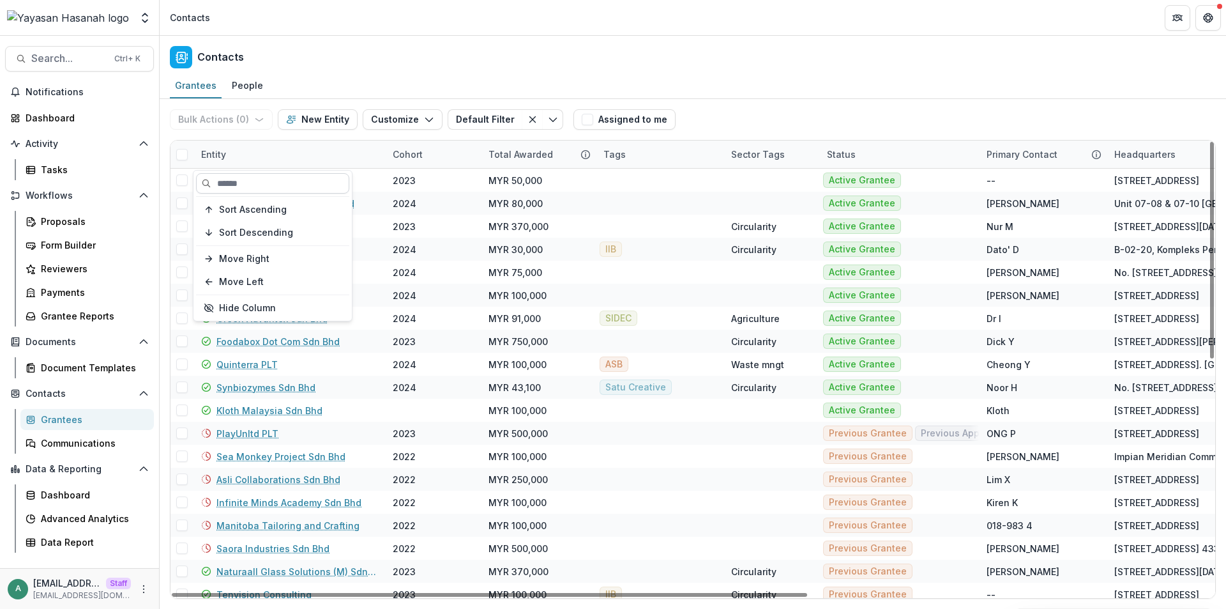
click at [254, 178] on input at bounding box center [272, 183] width 153 height 20
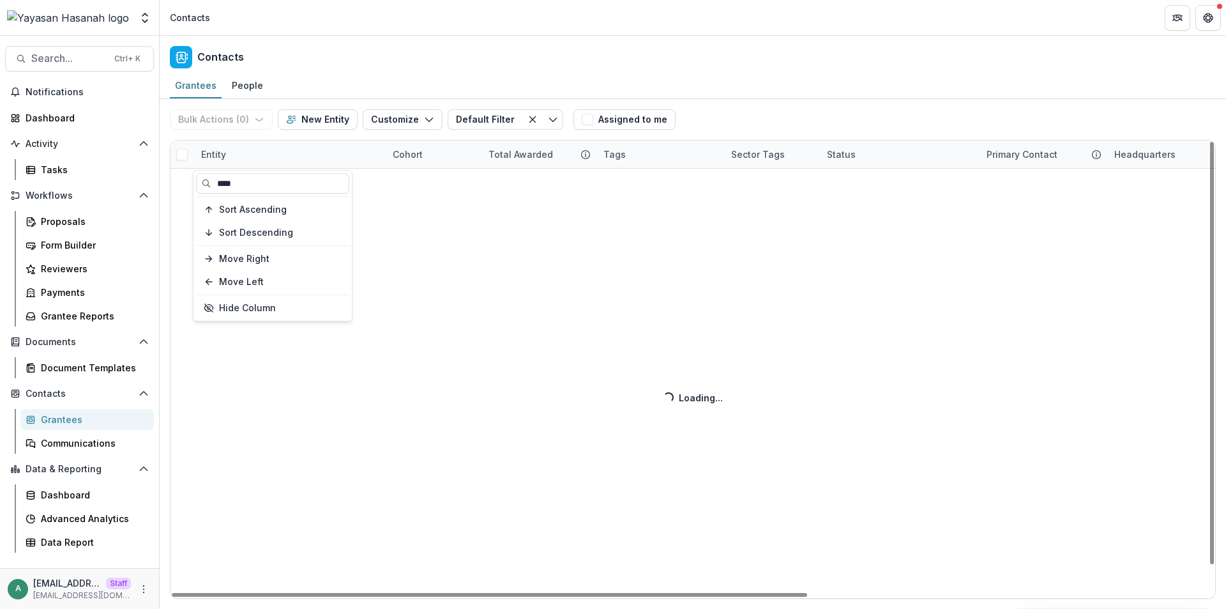
type input "****"
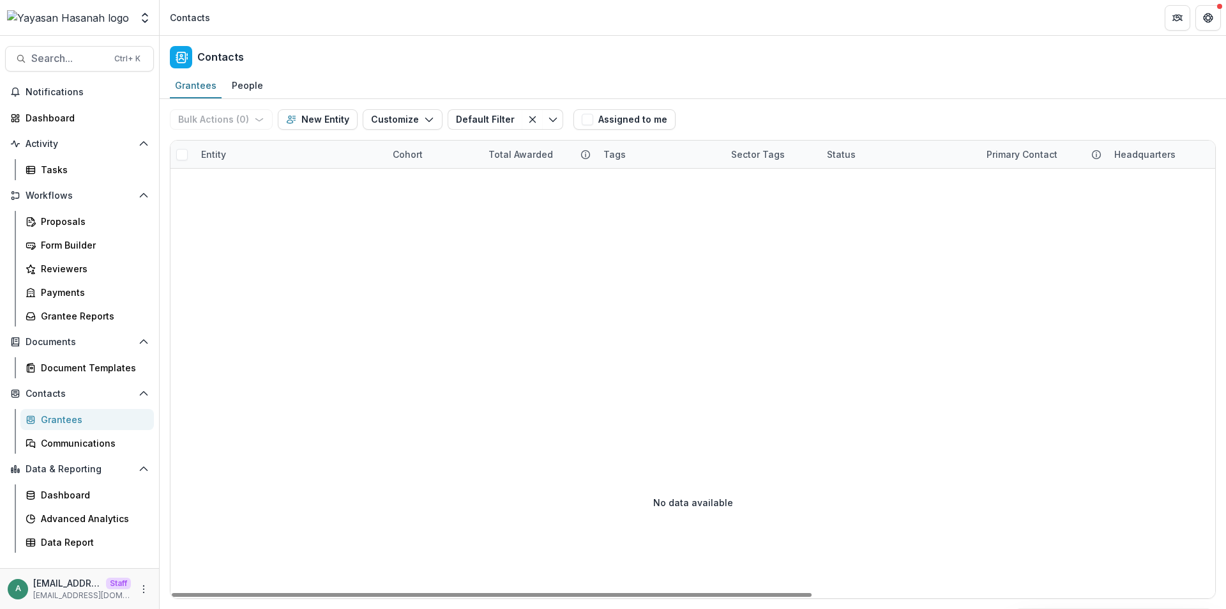
click at [339, 54] on div "Contacts" at bounding box center [693, 55] width 1067 height 38
click at [237, 156] on div "Entity" at bounding box center [290, 154] width 192 height 27
click at [239, 182] on input "****" at bounding box center [272, 183] width 153 height 20
type input "*****"
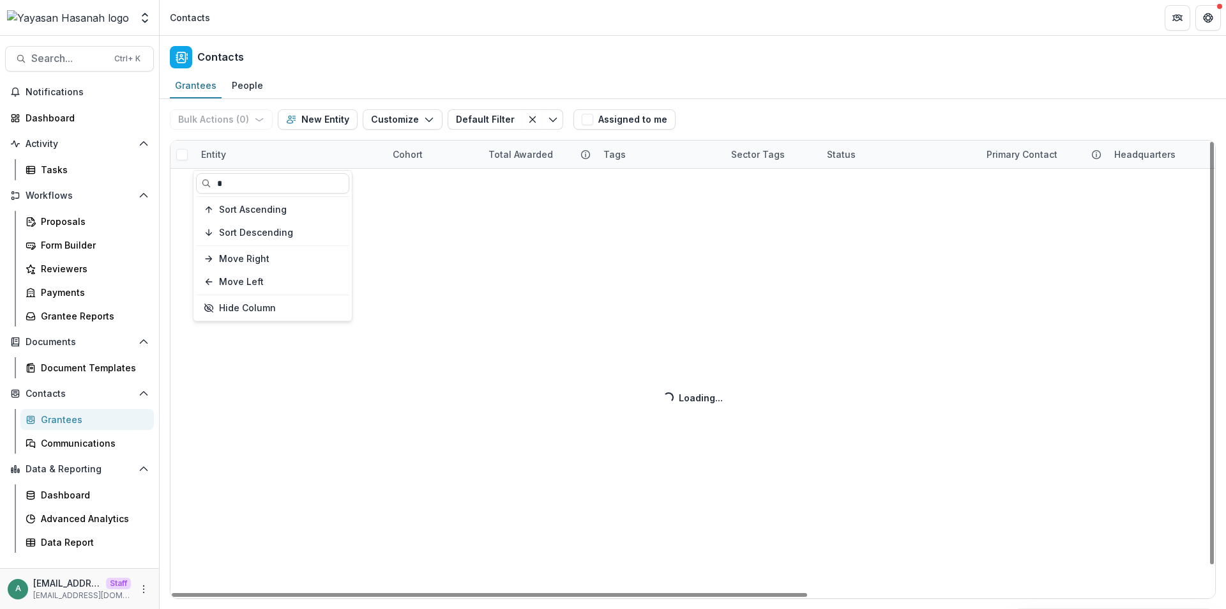
type input "*"
click at [384, 70] on div "Contacts" at bounding box center [693, 55] width 1067 height 38
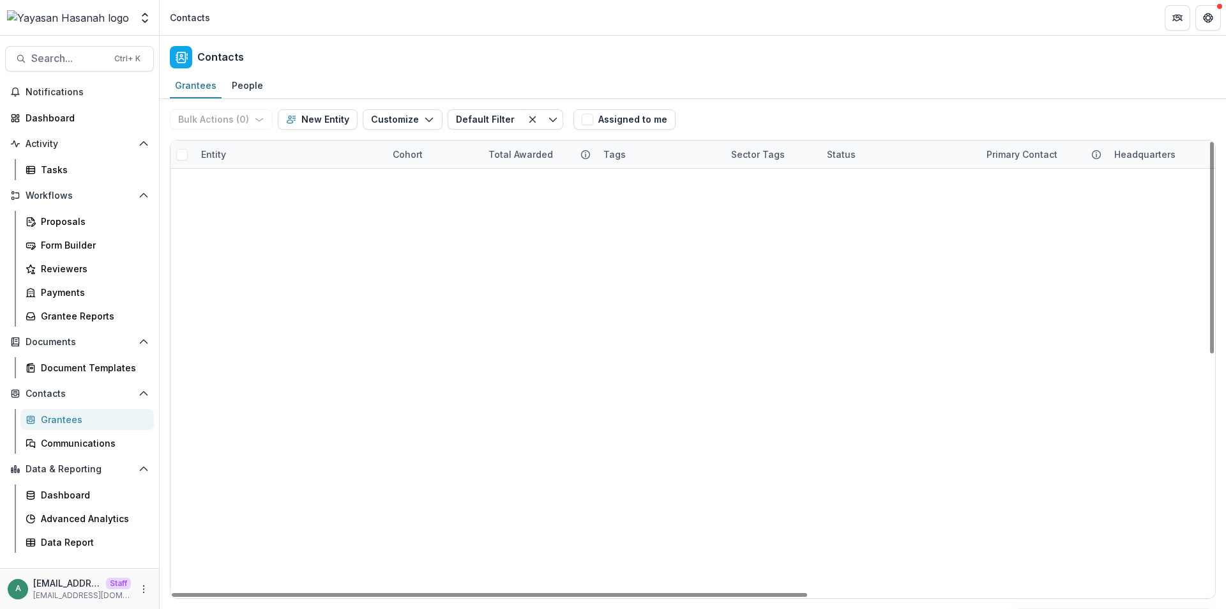
click at [243, 141] on div "Entity" at bounding box center [290, 154] width 192 height 27
click at [243, 176] on input "*" at bounding box center [272, 183] width 153 height 20
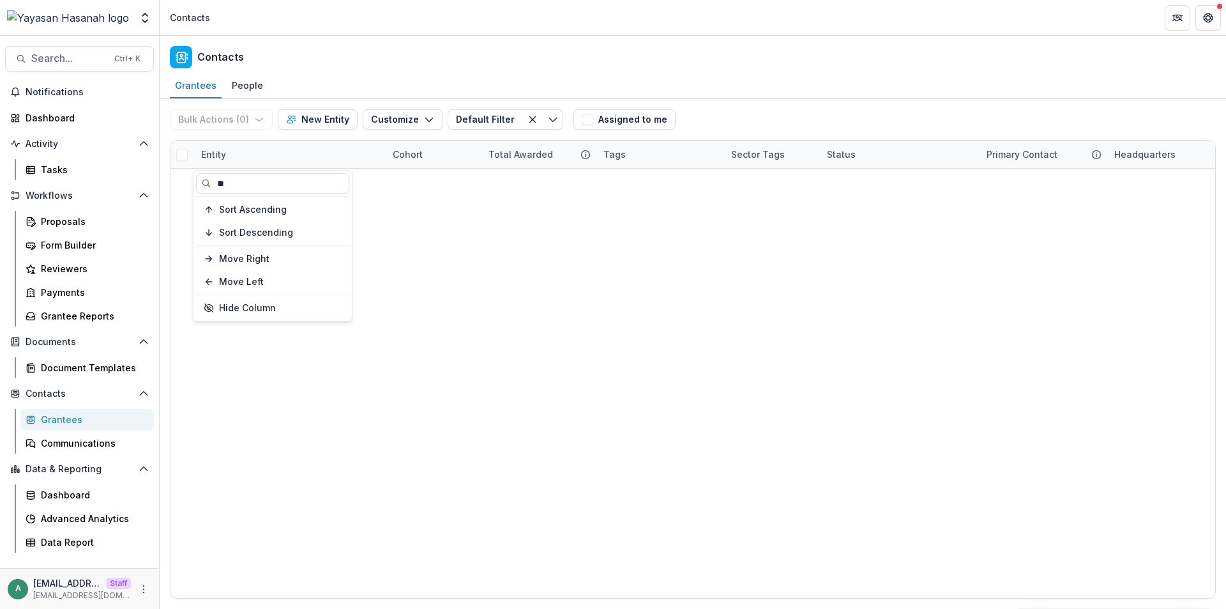
type input "**"
click at [394, 75] on div "Grantees People" at bounding box center [693, 86] width 1067 height 26
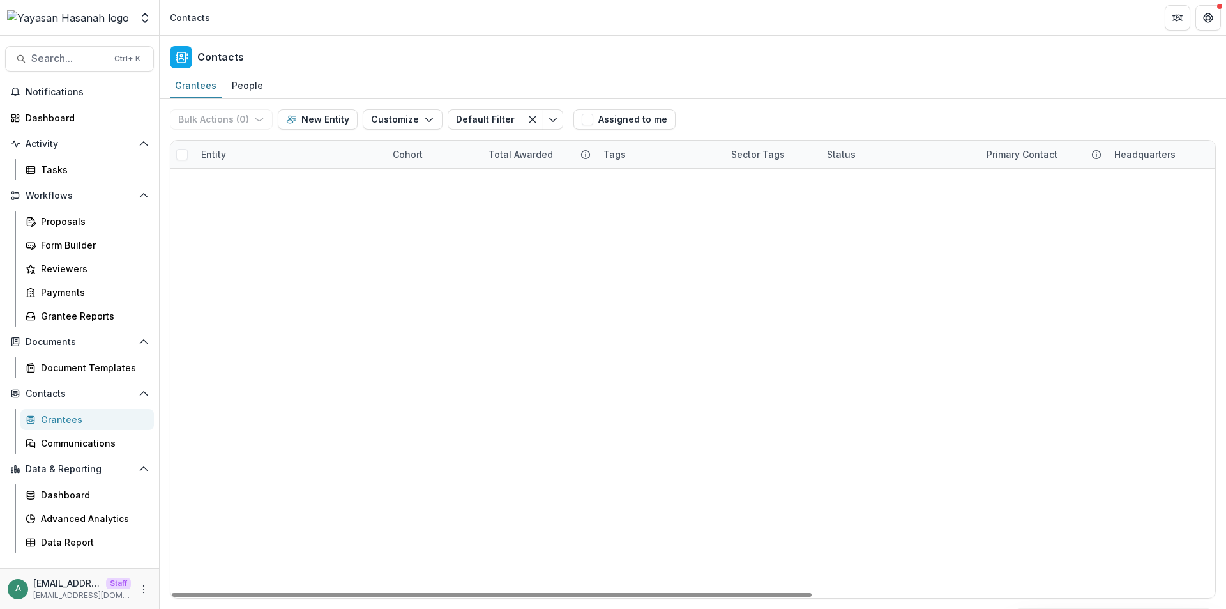
click at [272, 148] on div "Entity" at bounding box center [290, 154] width 192 height 27
click at [267, 188] on input "**" at bounding box center [272, 183] width 153 height 20
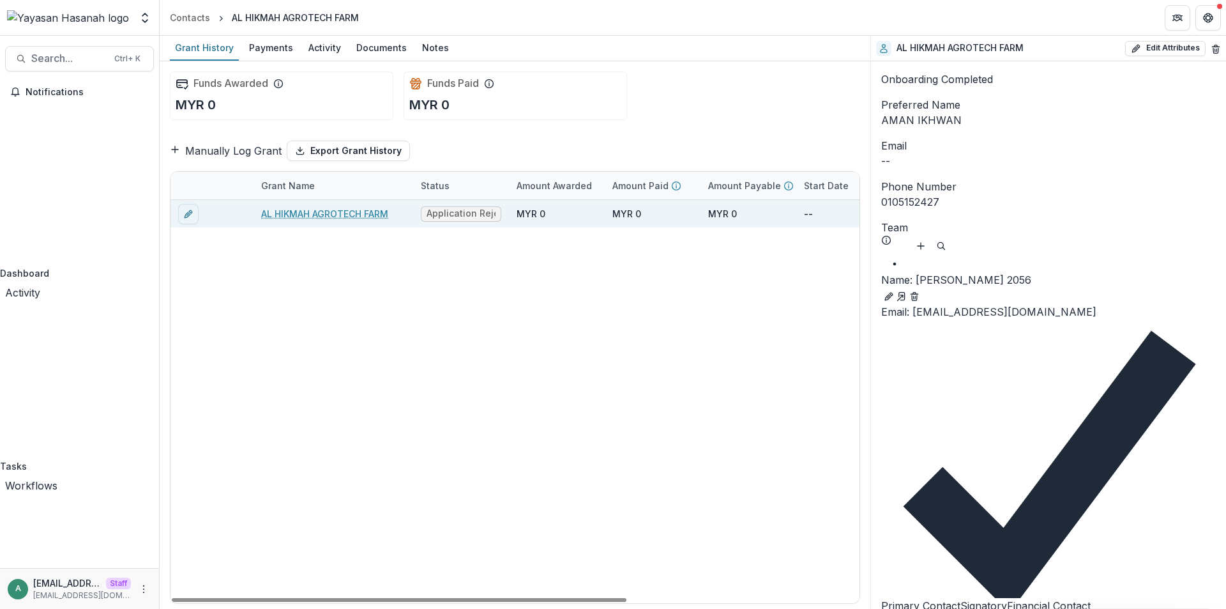
click at [353, 218] on link "AL HIKMAH AGROTECH FARM" at bounding box center [324, 213] width 127 height 13
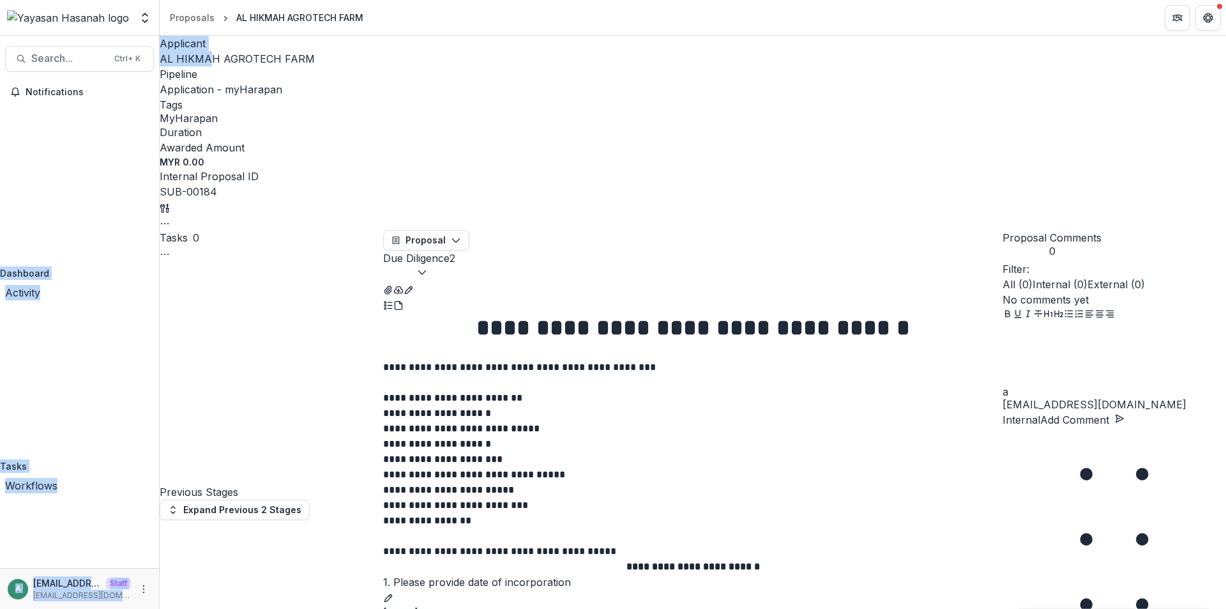
drag, startPoint x: 159, startPoint y: 63, endPoint x: 209, endPoint y: 62, distance: 50.5
click at [209, 62] on main "Search... Ctrl + K Notifications Dashboard Activity Tasks Workflows Proposals F…" at bounding box center [613, 322] width 1226 height 573
click at [429, 21] on header "Proposals AL HIKMAH AGROTECH FARM" at bounding box center [693, 17] width 1067 height 35
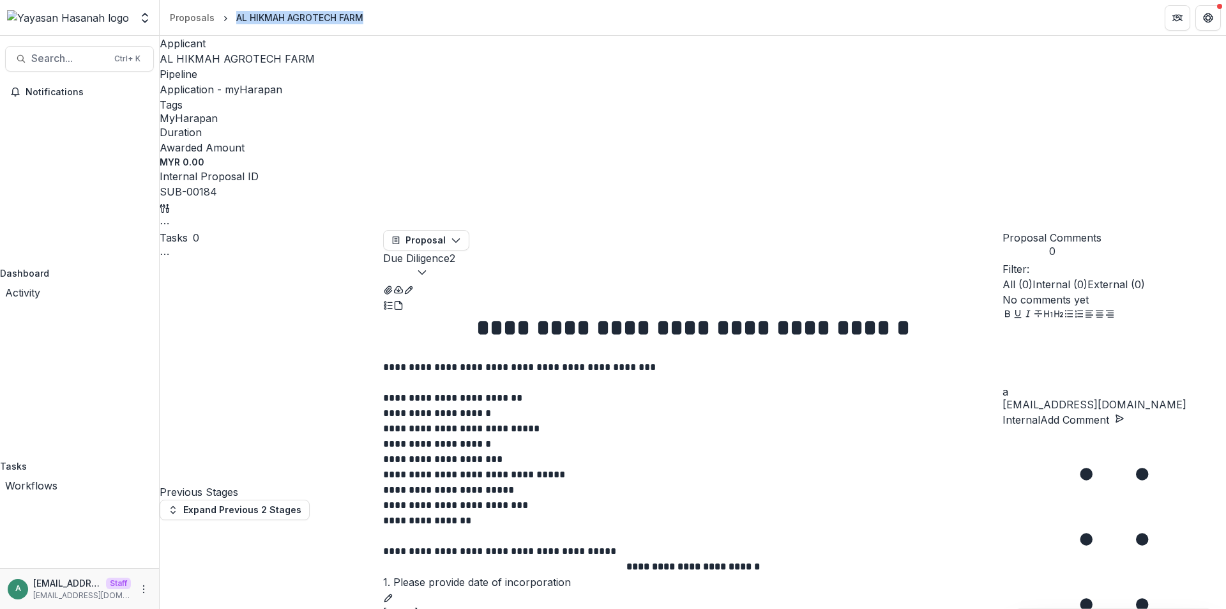
drag, startPoint x: 229, startPoint y: 16, endPoint x: 376, endPoint y: 11, distance: 147.6
click at [376, 11] on header "Proposals AL HIKMAH AGROTECH FARM" at bounding box center [693, 17] width 1067 height 35
copy div "AL HIKMAH AGROTECH FARM"
click at [216, 63] on span "AL HIKMAH AGROTECH FARM" at bounding box center [237, 58] width 155 height 13
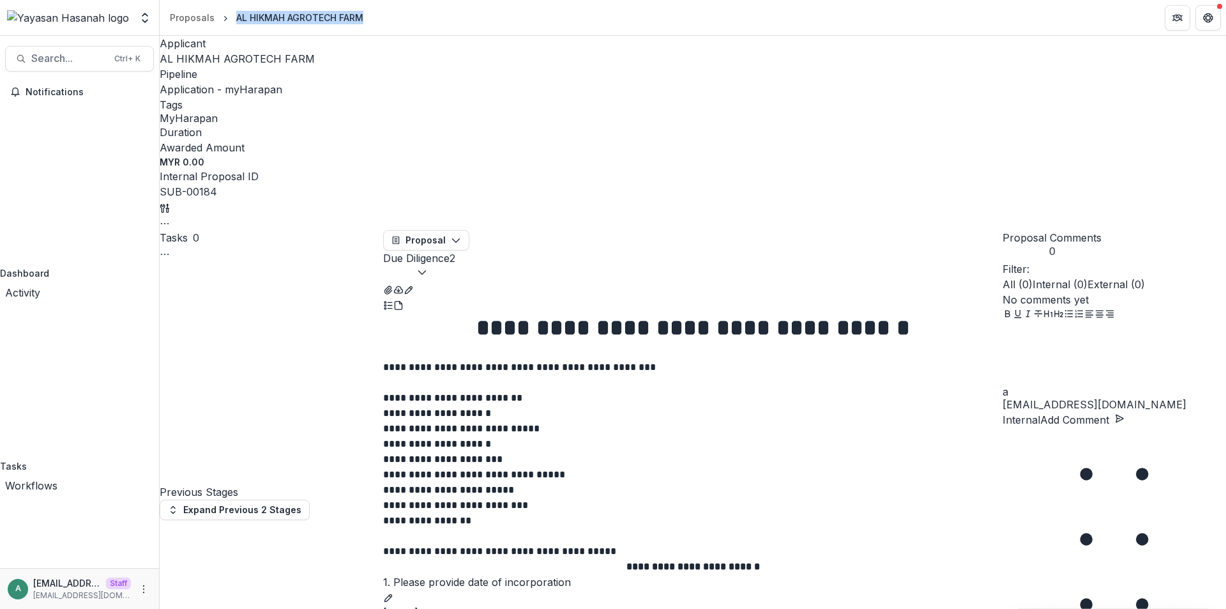
select select "**********"
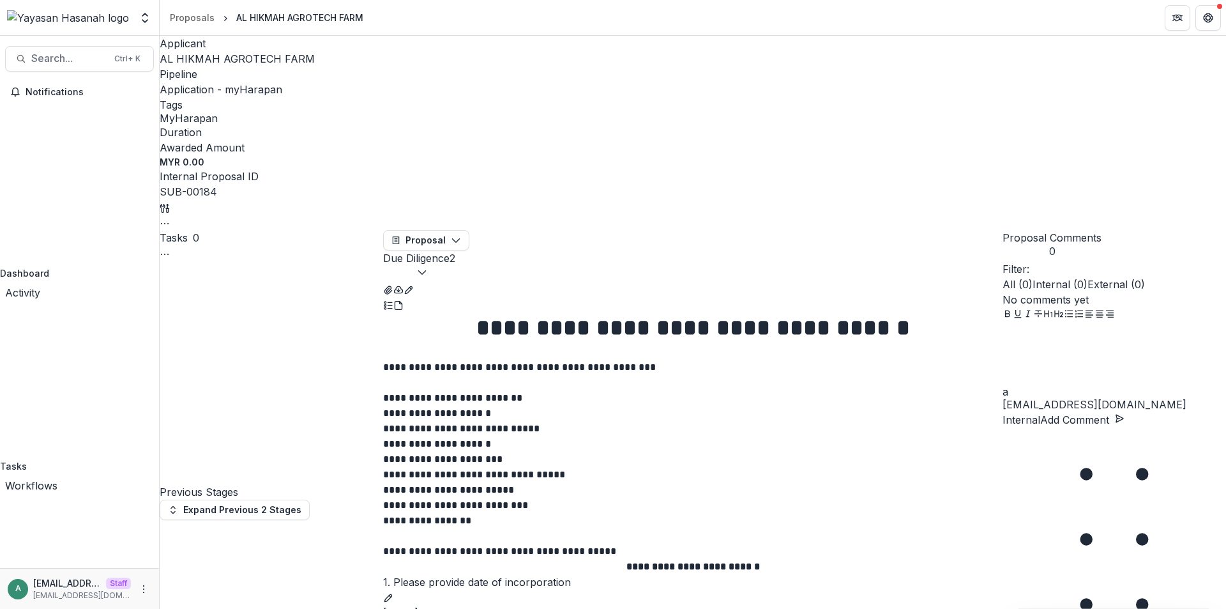
click at [285, 499] on button "Expand Previous 2 Stages" at bounding box center [235, 509] width 150 height 20
click at [381, 230] on div "Tasks 0 Show Cancelled Tasks" at bounding box center [272, 245] width 224 height 31
click at [170, 249] on icon "Toggle View Cancelled Tasks" at bounding box center [165, 254] width 10 height 10
click at [392, 261] on button "Show Cancelled Tasks" at bounding box center [422, 271] width 135 height 21
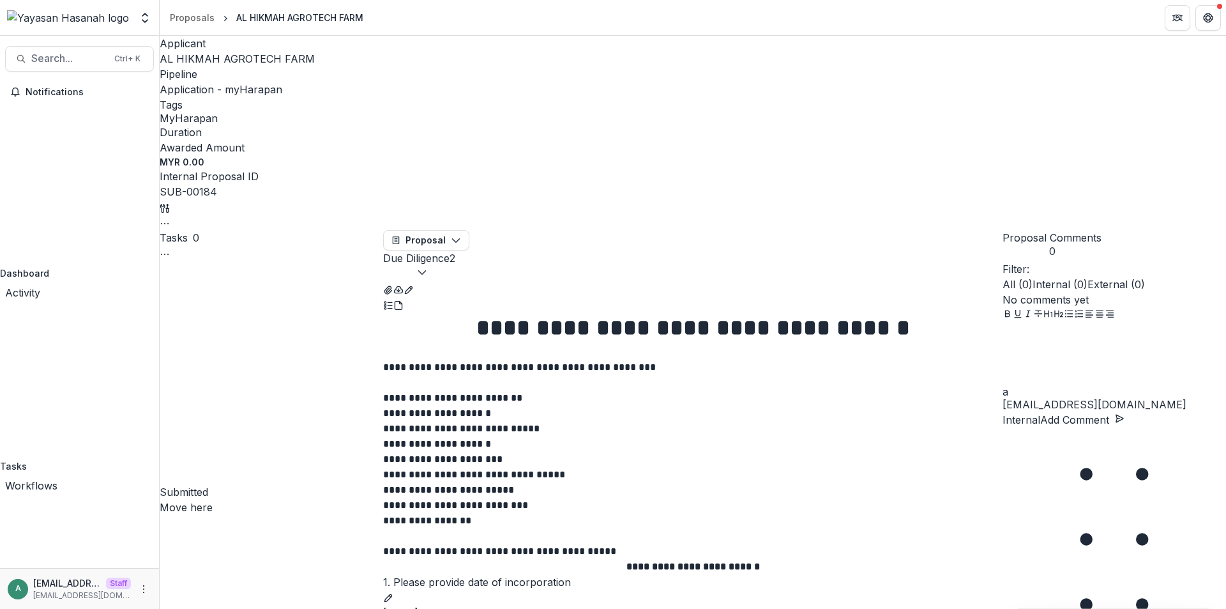
scroll to position [128, 0]
click at [170, 264] on icon "Options" at bounding box center [165, 269] width 10 height 10
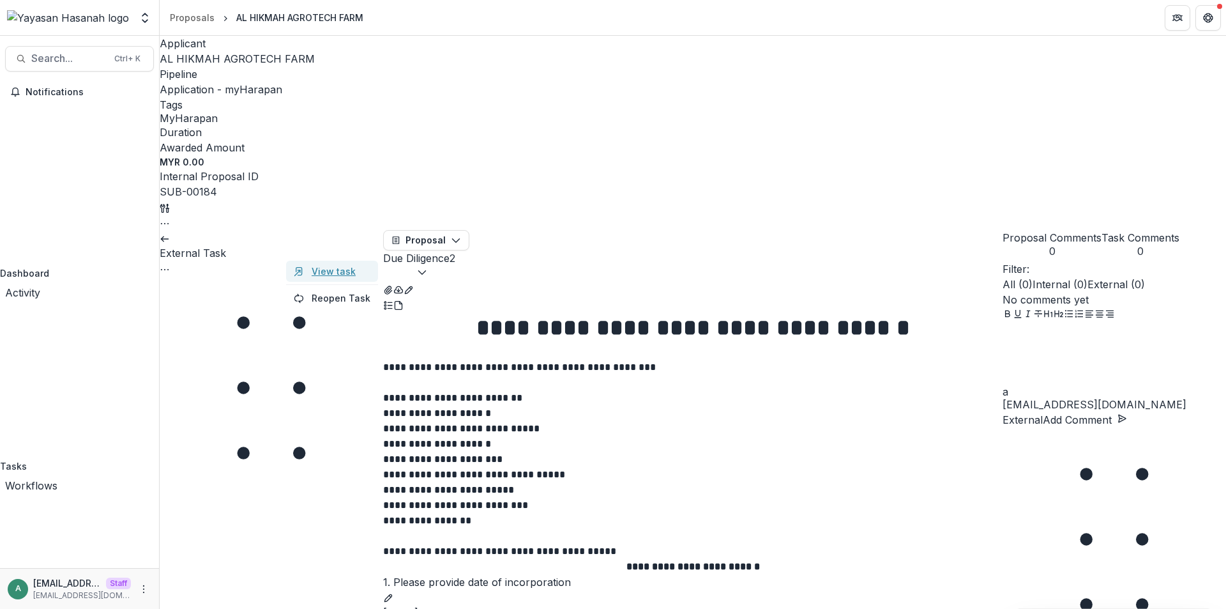
click at [351, 261] on link "View task" at bounding box center [332, 271] width 92 height 21
select select "********"
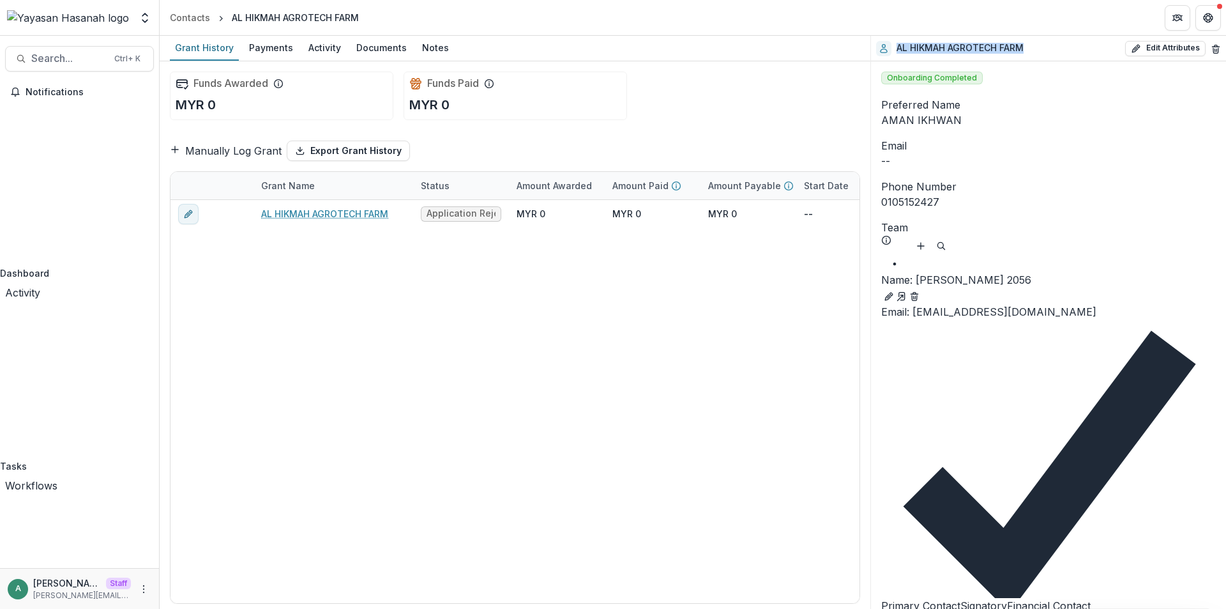
drag, startPoint x: 897, startPoint y: 47, endPoint x: 1037, endPoint y: 49, distance: 139.2
click at [1037, 49] on div "AL HIKMAH AGROTECH FARM Edit Attributes Are you sure? This action will permanen…" at bounding box center [1048, 49] width 355 height 26
copy h2 "AL HIKMAH AGROTECH FARM"
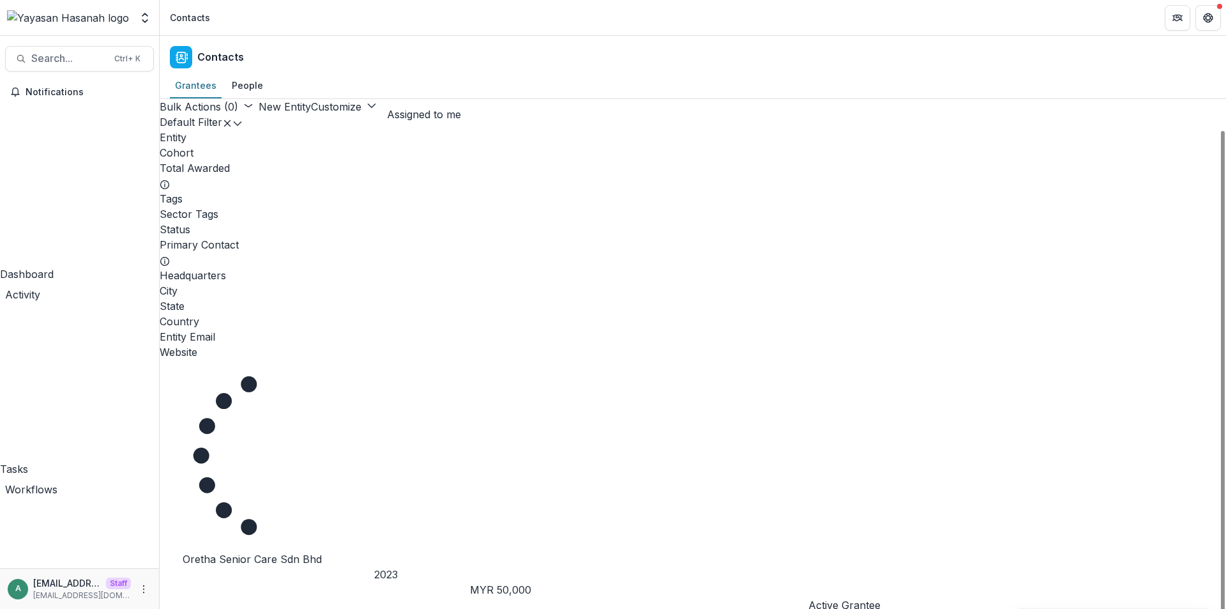
click at [237, 145] on div "Entity" at bounding box center [693, 137] width 1067 height 15
click at [240, 186] on input at bounding box center [244, 193] width 102 height 15
paste input "**********"
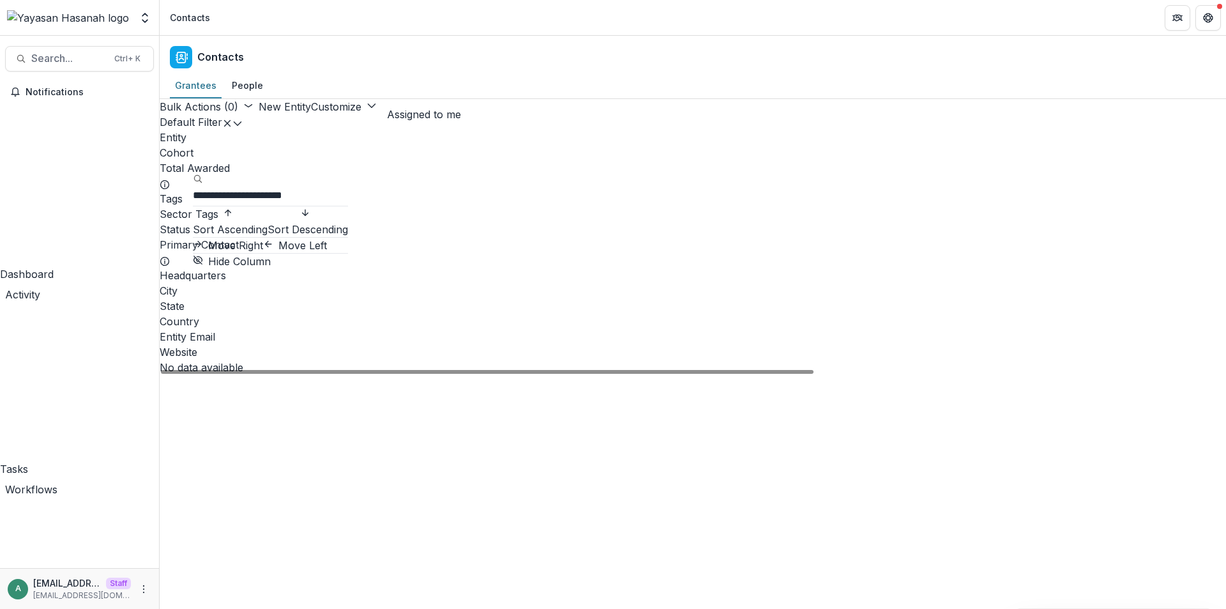
type input "**********"
click at [409, 66] on div "Contacts" at bounding box center [693, 55] width 1067 height 38
click at [264, 145] on div "Entity" at bounding box center [693, 137] width 1067 height 15
click at [273, 186] on input "**********" at bounding box center [244, 193] width 102 height 15
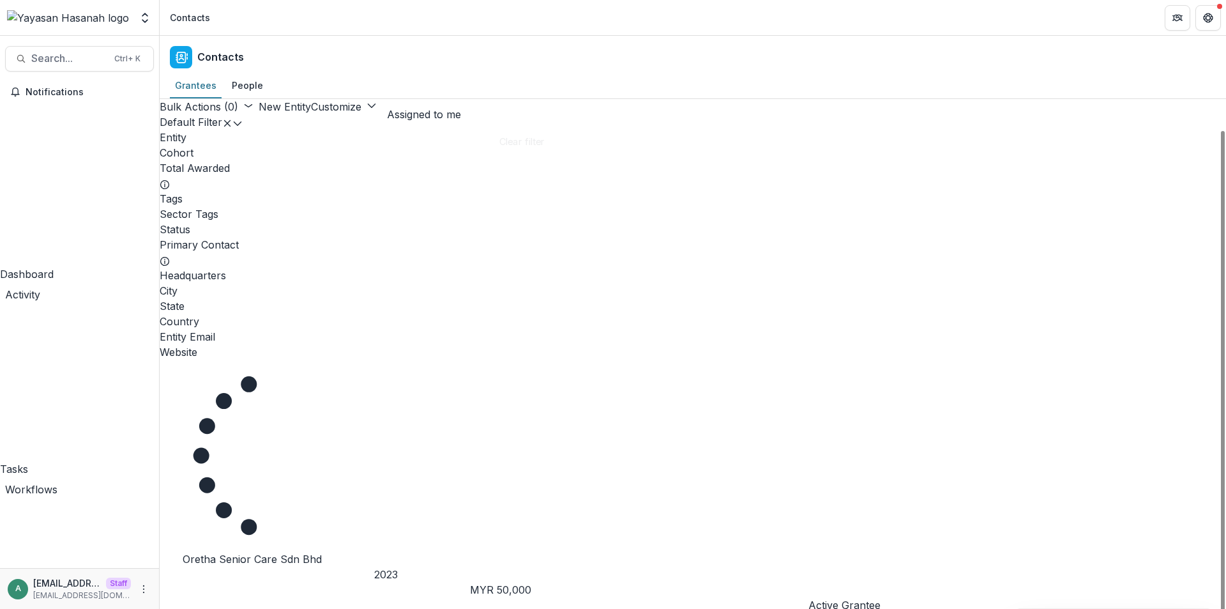
click at [546, 78] on div "Grantees People" at bounding box center [693, 86] width 1067 height 26
